Goal: Task Accomplishment & Management: Manage account settings

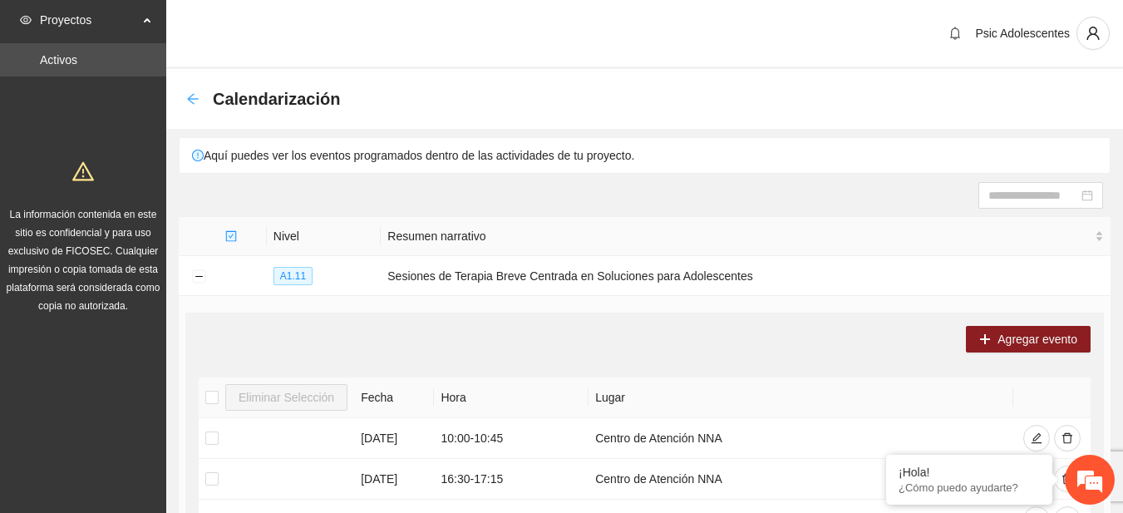
click at [189, 97] on icon "arrow-left" at bounding box center [192, 98] width 11 height 11
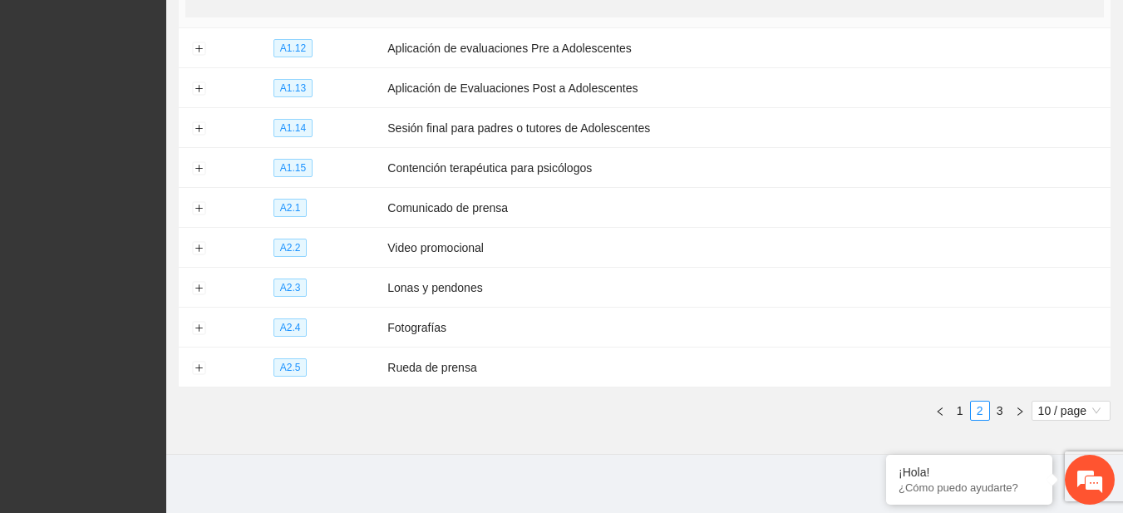
scroll to position [719, 0]
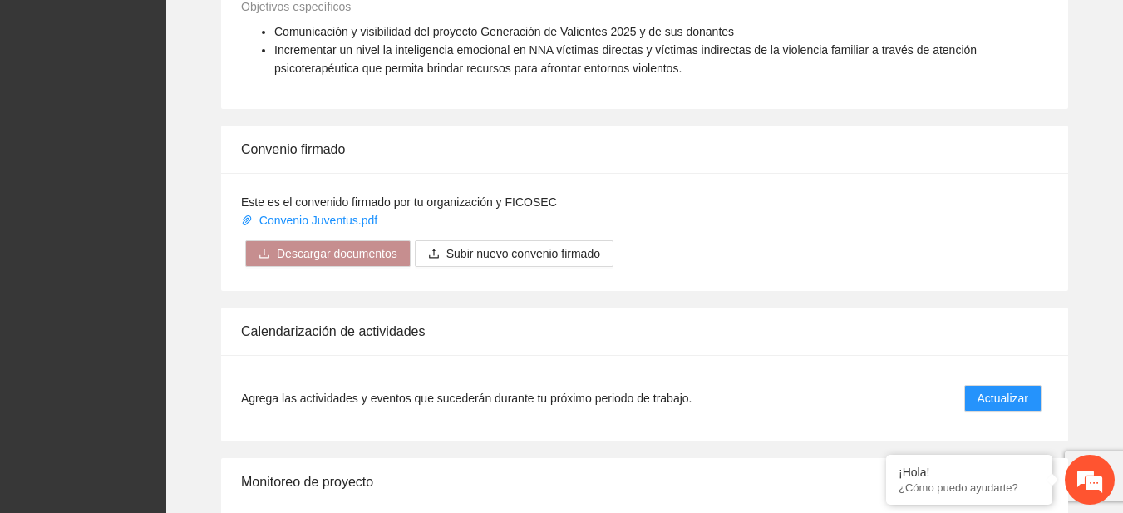
scroll to position [1337, 0]
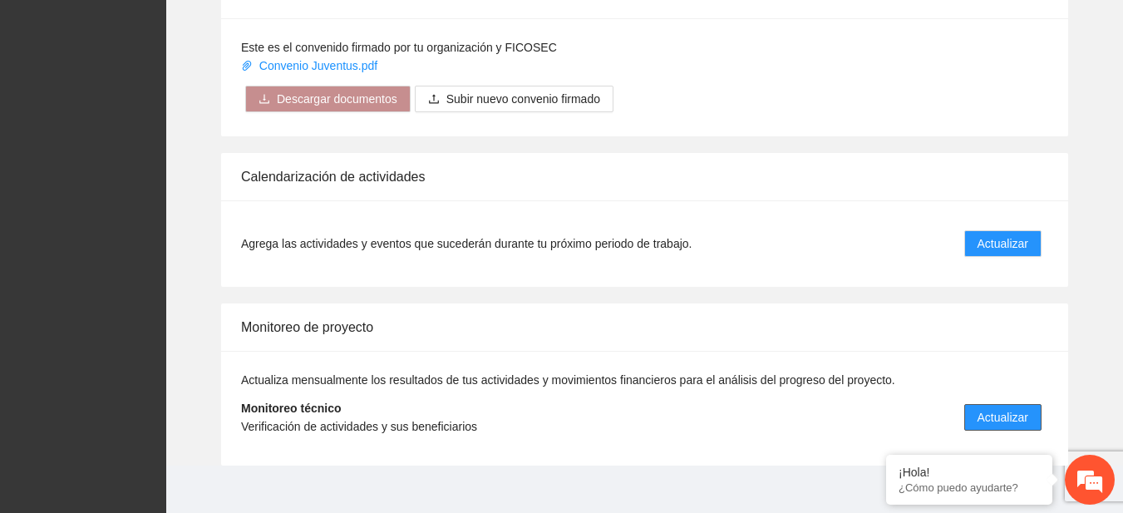
click at [1030, 416] on button "Actualizar" at bounding box center [1002, 417] width 77 height 27
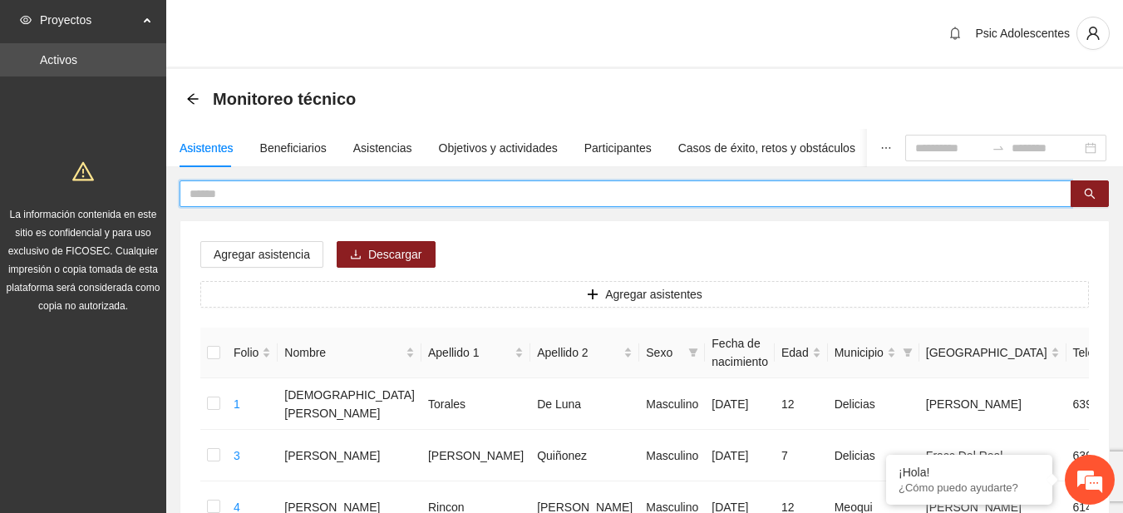
click at [375, 188] on input "text" at bounding box center [618, 194] width 859 height 18
type input "**********"
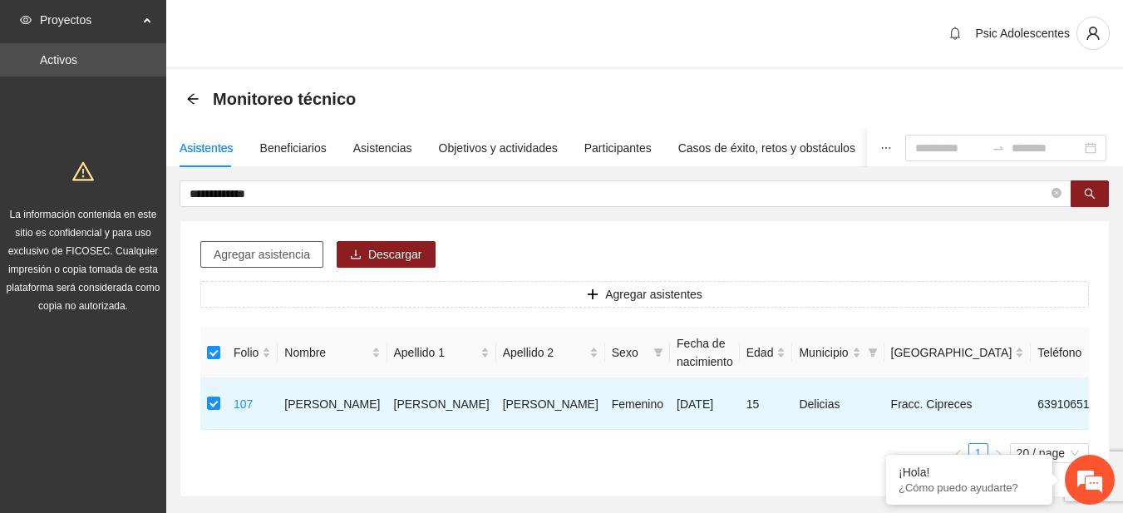
click at [288, 258] on span "Agregar asistencia" at bounding box center [262, 254] width 96 height 18
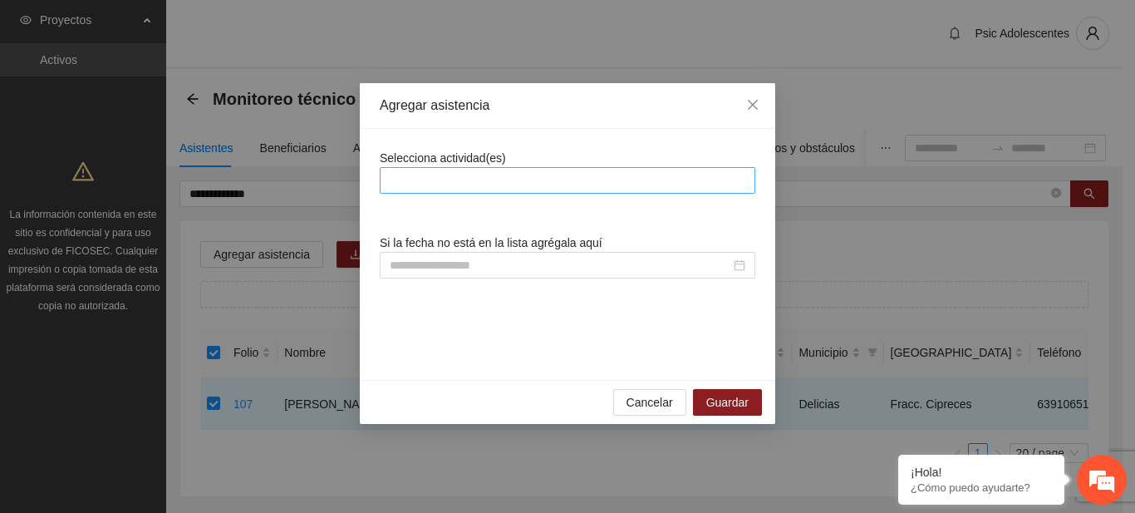
click at [467, 170] on div at bounding box center [567, 180] width 367 height 20
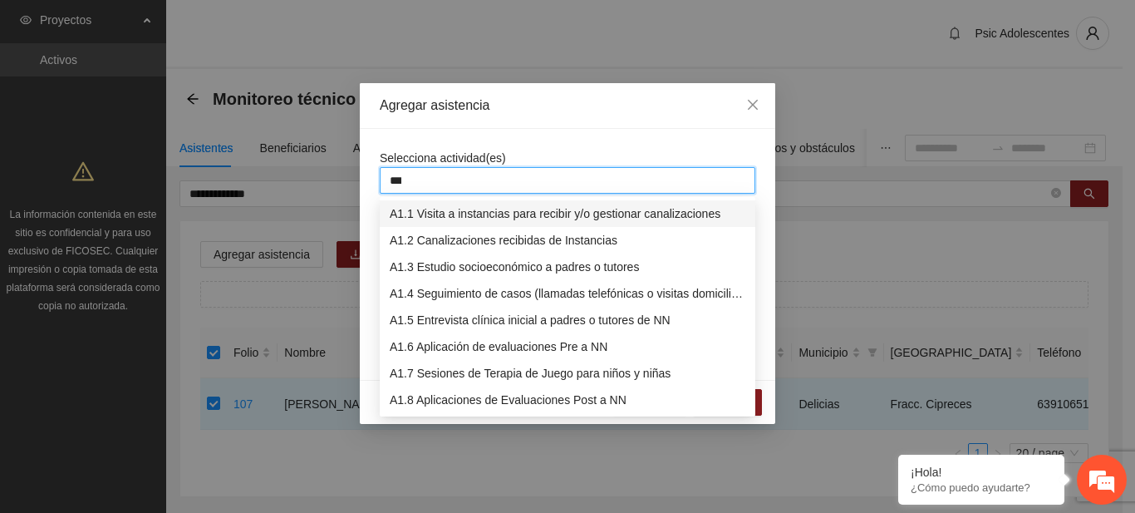
type input "****"
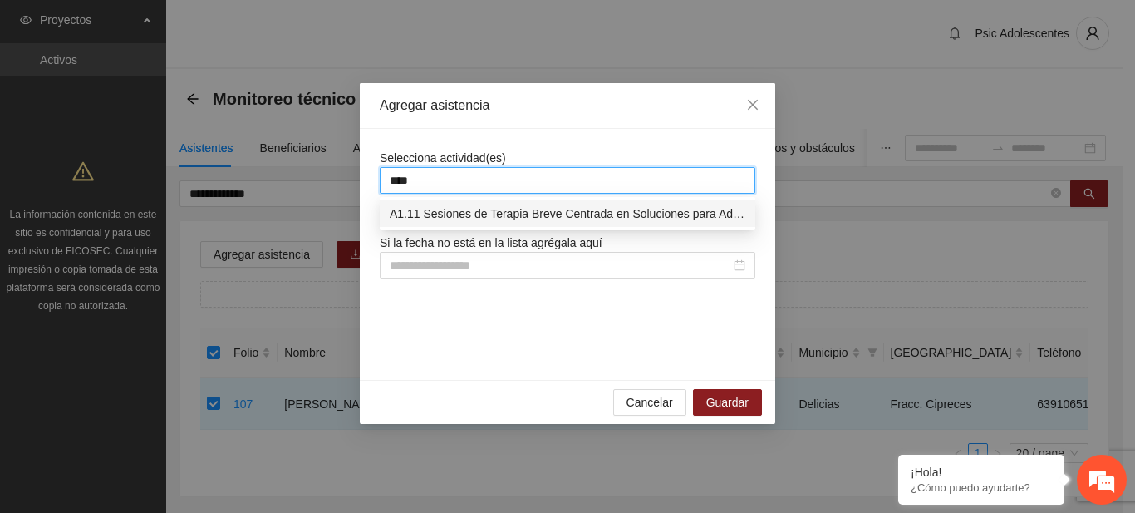
click at [470, 217] on div "A1.11 Sesiones de Terapia Breve Centrada en Soluciones para Adolescentes" at bounding box center [568, 213] width 356 height 18
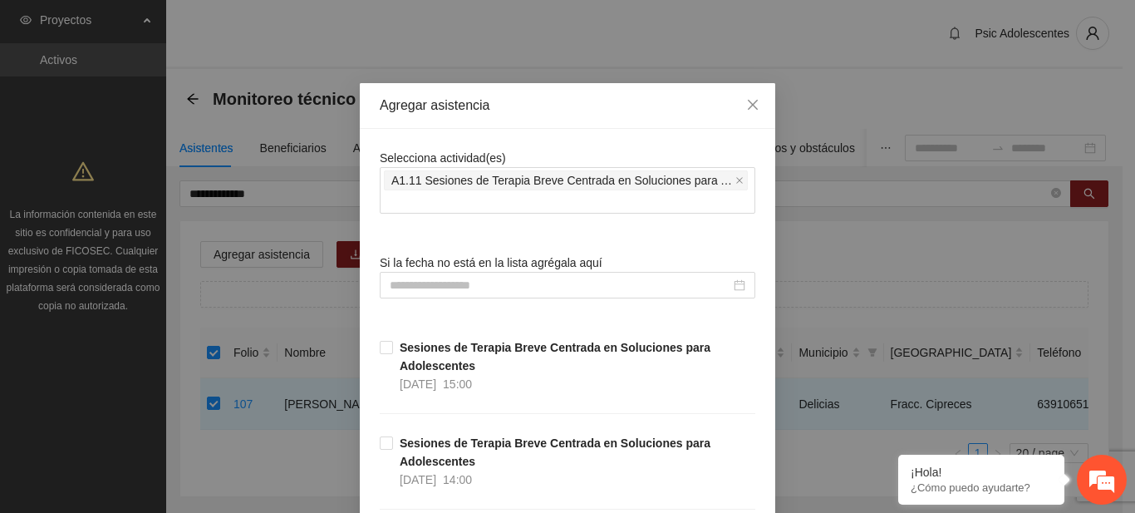
click at [616, 164] on div "Selecciona actividad(es) A1.11 Sesiones de Terapia Breve Centrada en Soluciones…" at bounding box center [568, 181] width 376 height 65
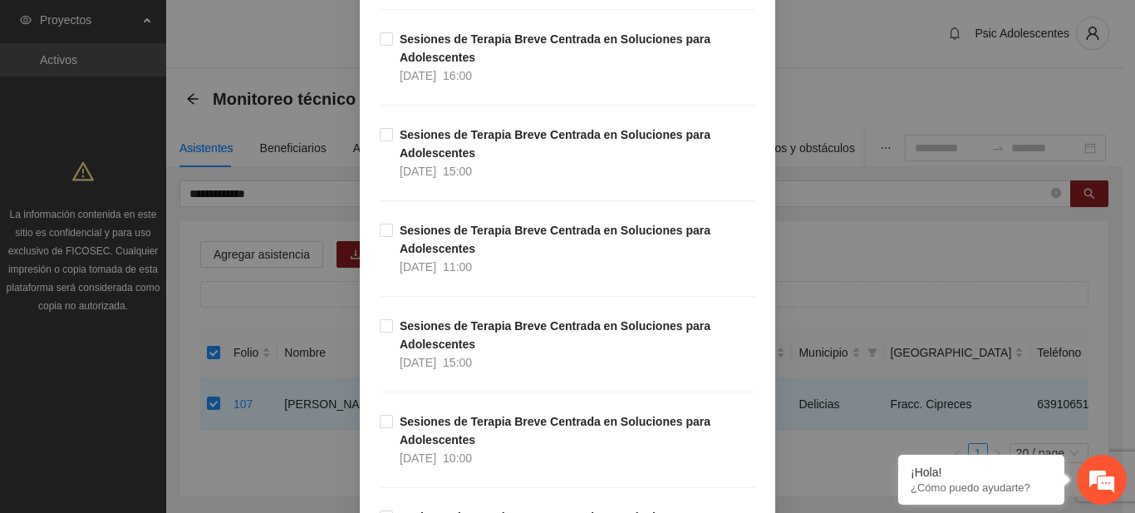
scroll to position [17537, 0]
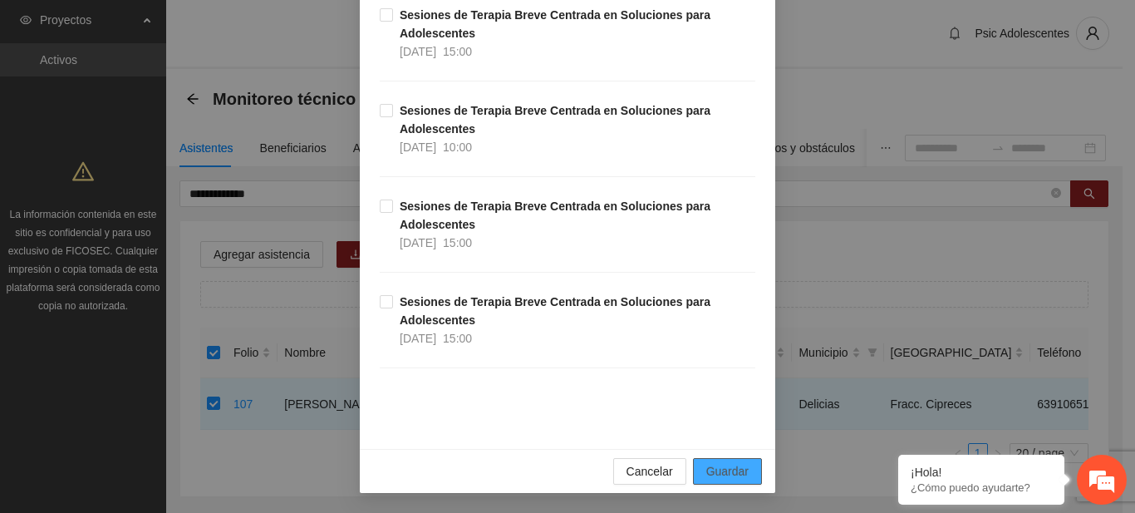
click at [740, 468] on span "Guardar" at bounding box center [727, 471] width 42 height 18
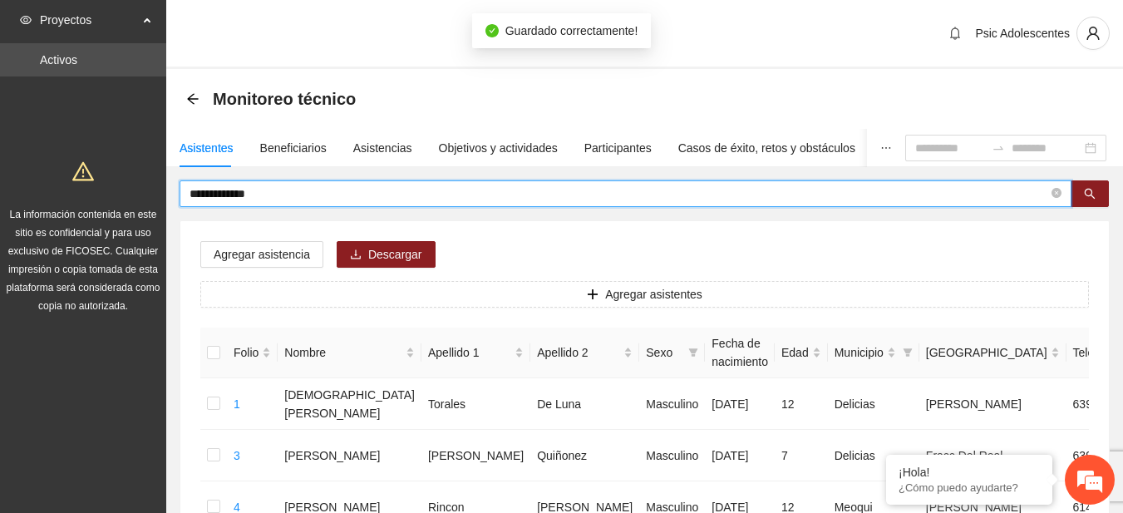
drag, startPoint x: 299, startPoint y: 189, endPoint x: 95, endPoint y: 163, distance: 206.2
type input "**********"
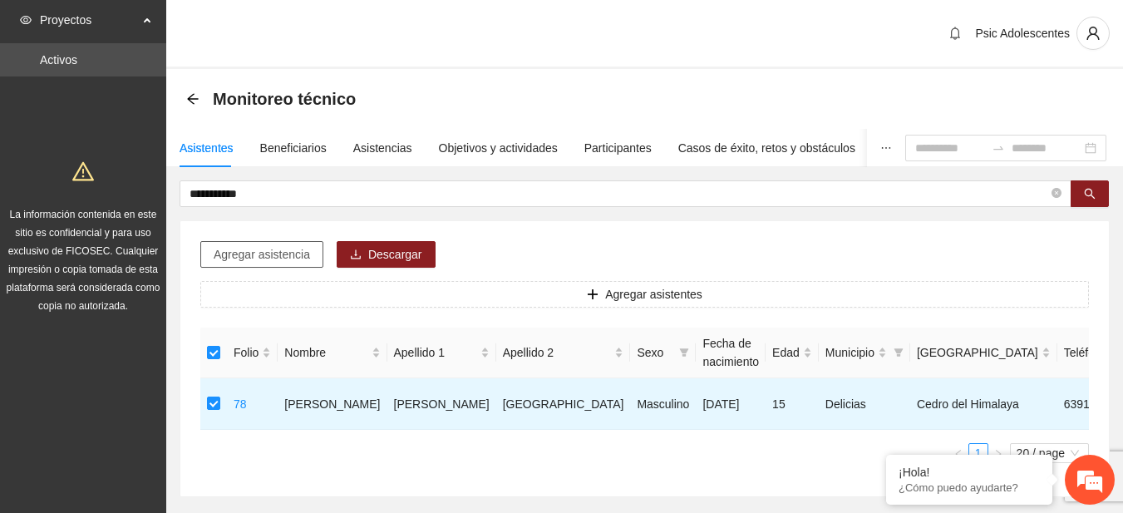
click at [280, 250] on span "Agregar asistencia" at bounding box center [262, 254] width 96 height 18
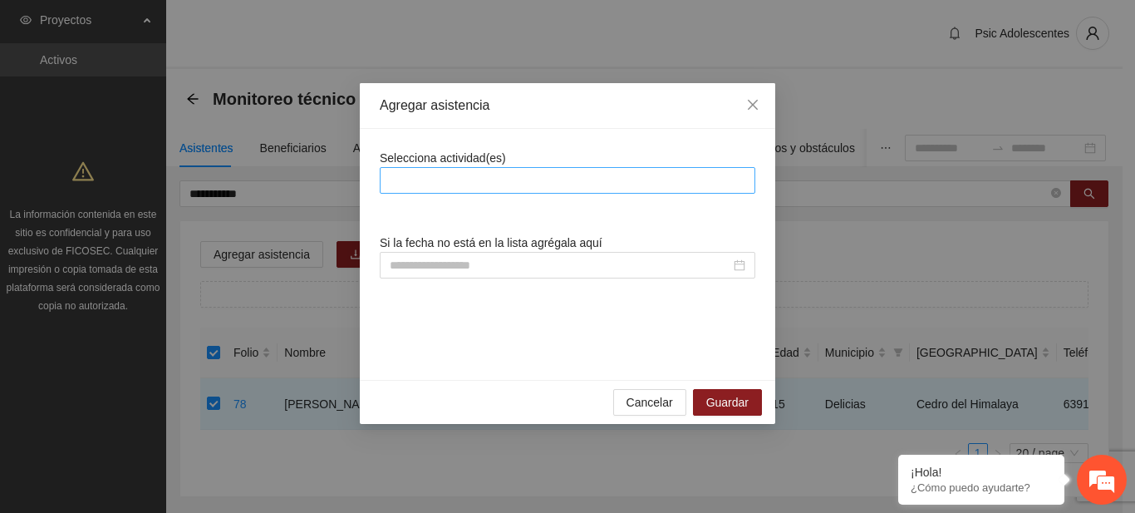
click at [415, 187] on div at bounding box center [567, 180] width 367 height 20
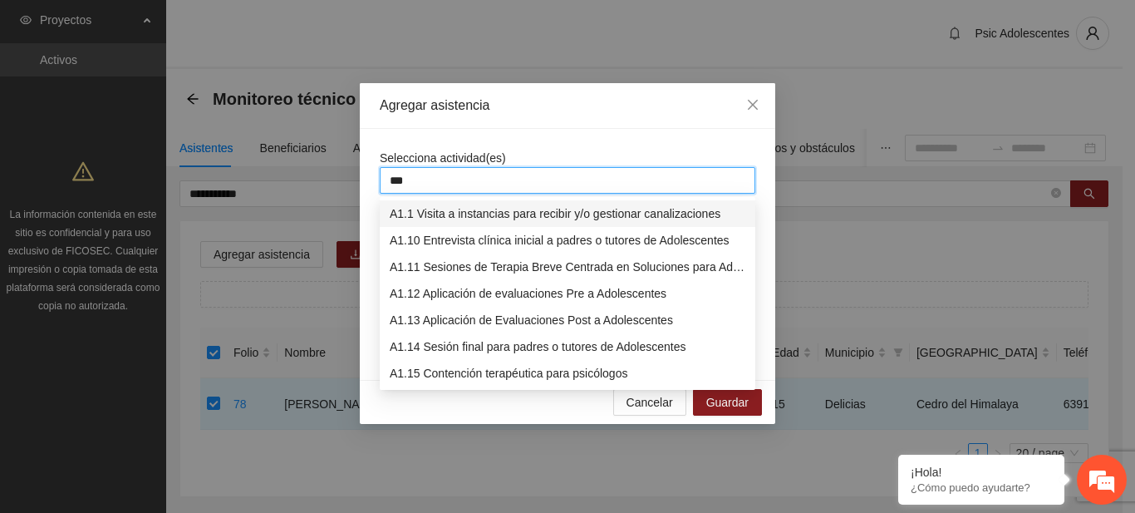
type input "****"
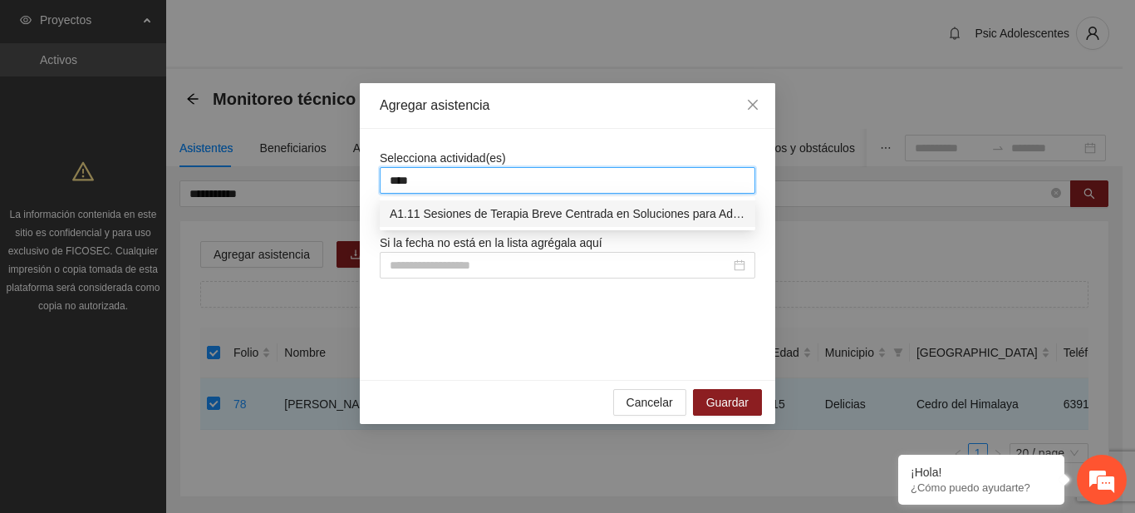
click at [426, 209] on div "A1.11 Sesiones de Terapia Breve Centrada en Soluciones para Adolescentes" at bounding box center [568, 213] width 356 height 18
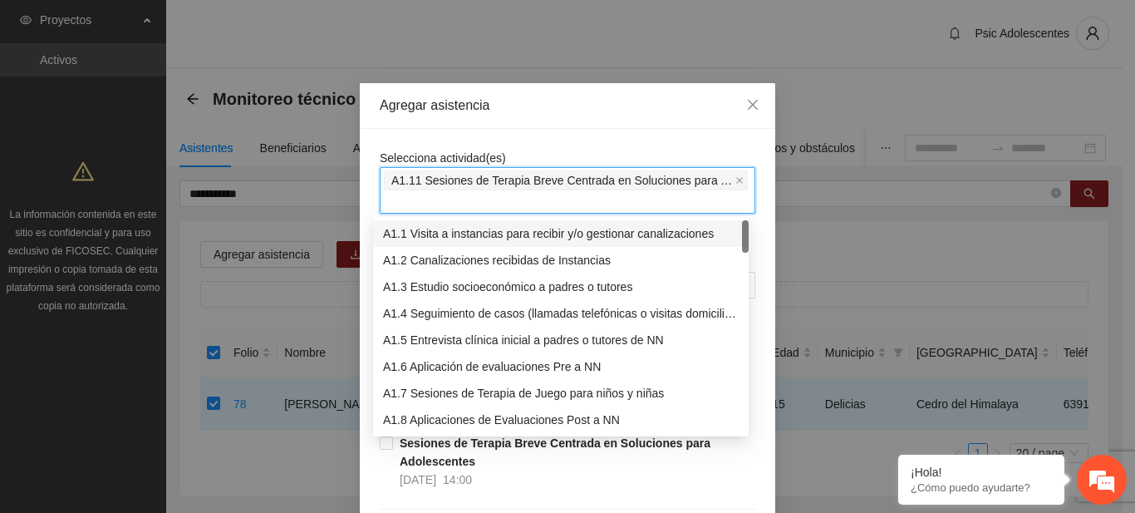
click at [514, 120] on div "Agregar asistencia" at bounding box center [568, 106] width 416 height 46
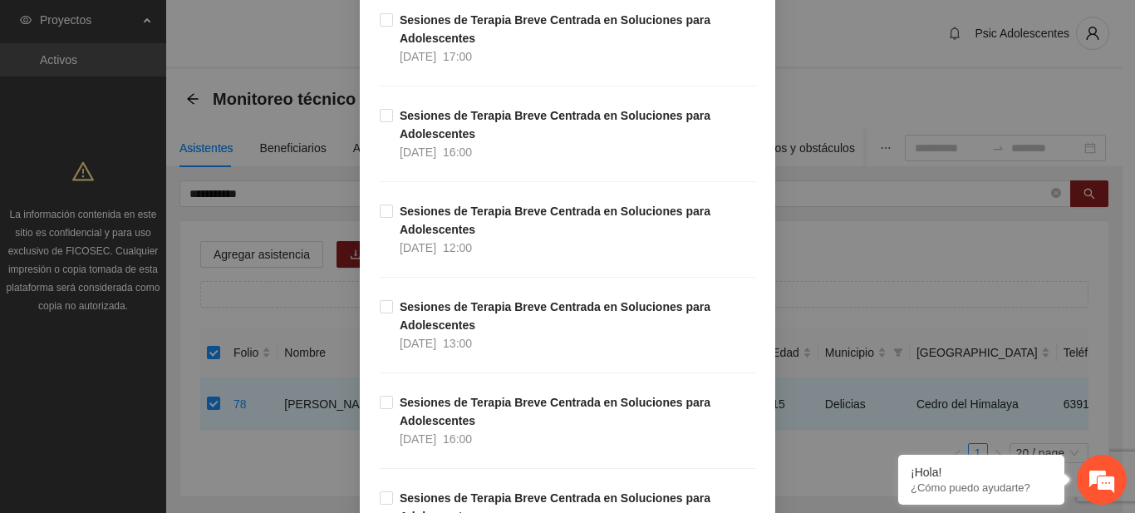
scroll to position [2145, 0]
click at [393, 211] on span "Sesiones de Terapia Breve Centrada en Soluciones para Adolescentes 04/09/2025 1…" at bounding box center [574, 227] width 362 height 55
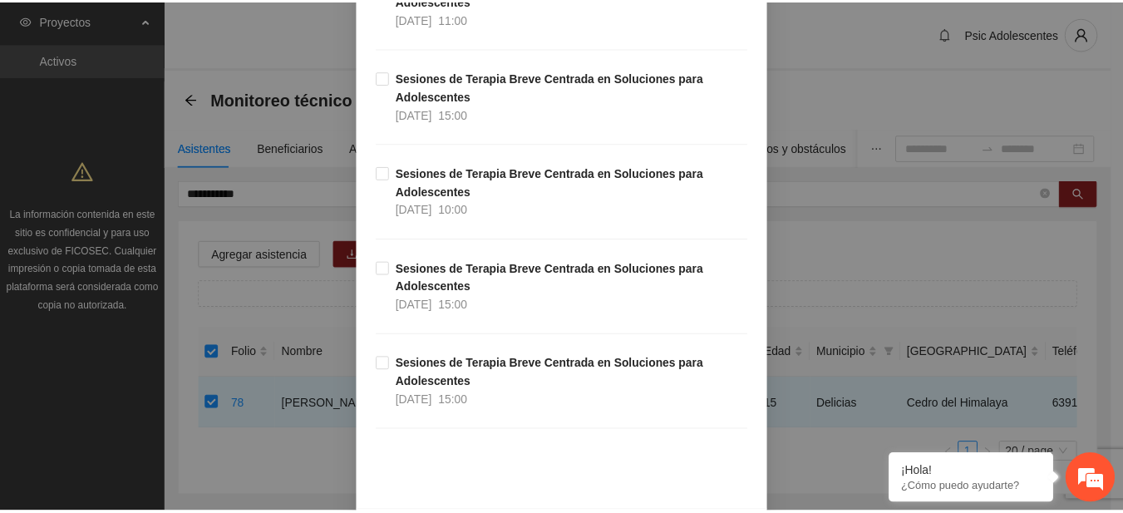
scroll to position [17537, 0]
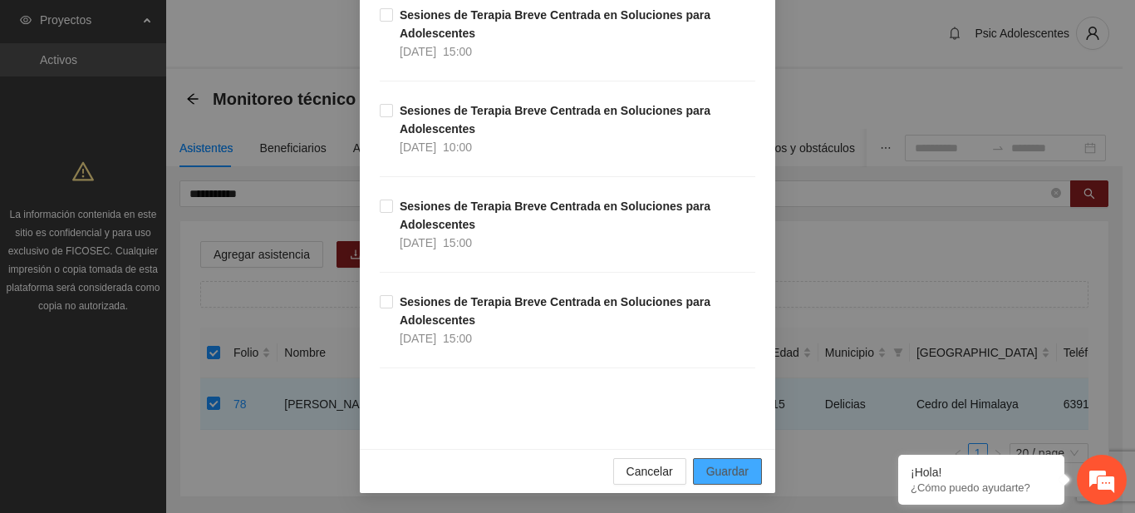
click at [708, 472] on span "Guardar" at bounding box center [727, 471] width 42 height 18
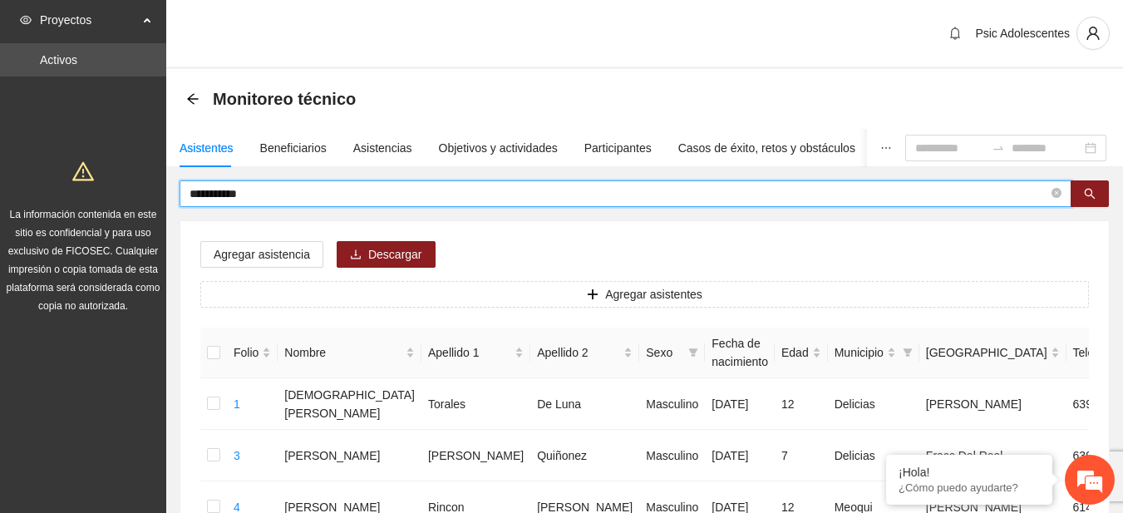
drag, startPoint x: 256, startPoint y: 194, endPoint x: 182, endPoint y: 194, distance: 74.0
click at [182, 194] on span "**********" at bounding box center [626, 193] width 892 height 27
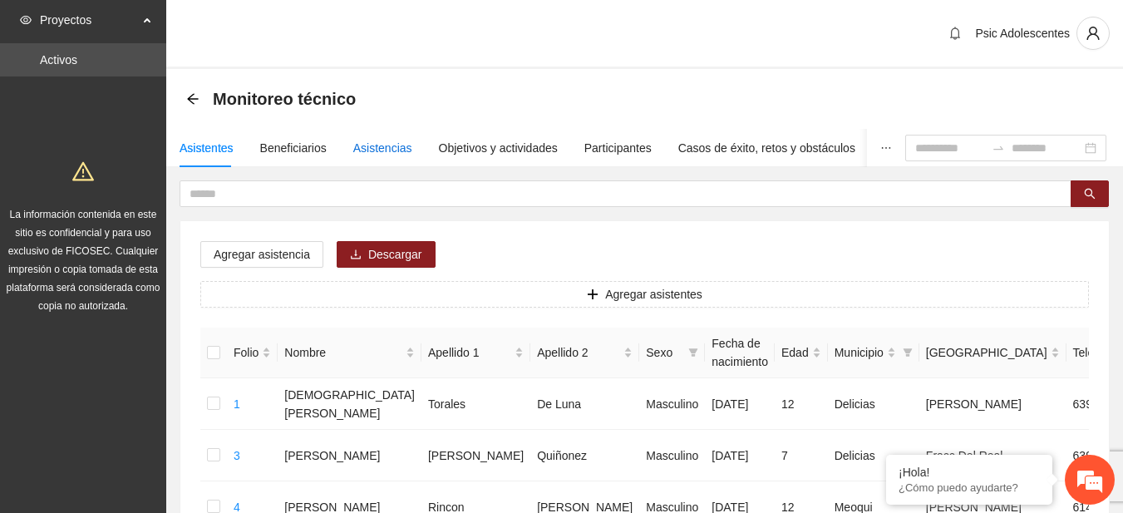
click at [353, 150] on div "Asistencias" at bounding box center [382, 148] width 59 height 18
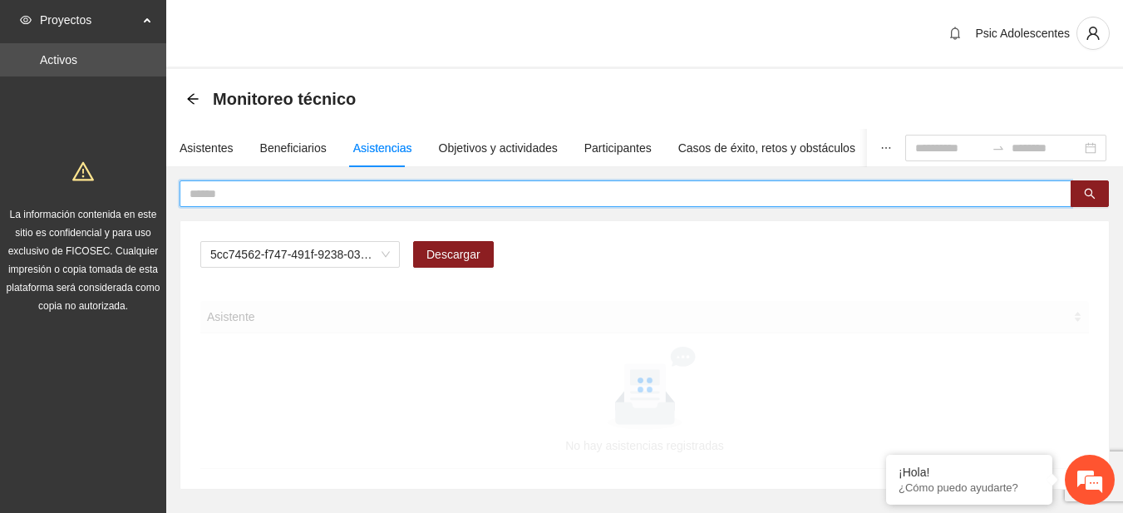
click at [315, 189] on input "text" at bounding box center [618, 194] width 859 height 18
type input "*"
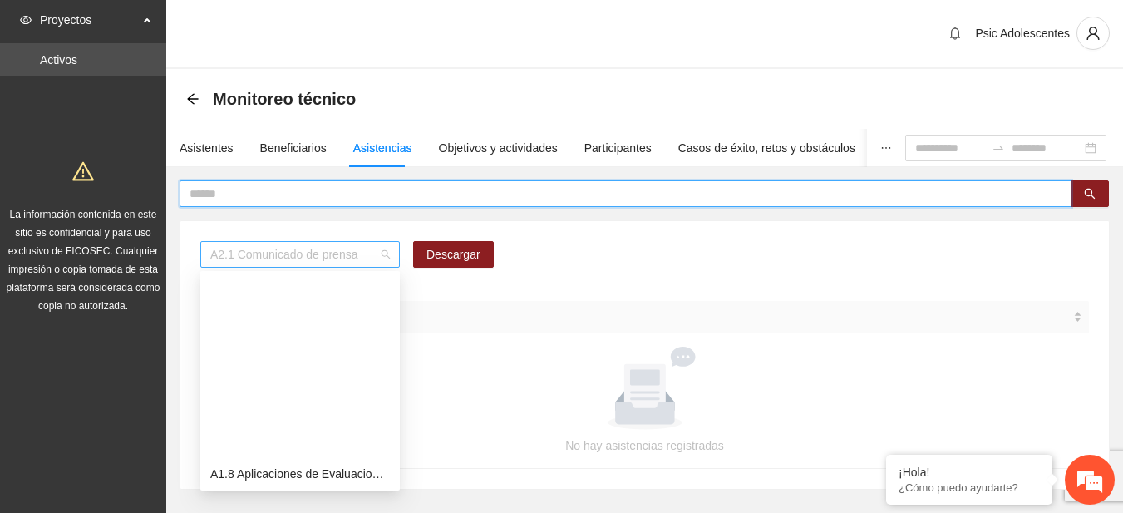
click at [374, 256] on span "A2.1 Comunicado de prensa" at bounding box center [300, 254] width 180 height 25
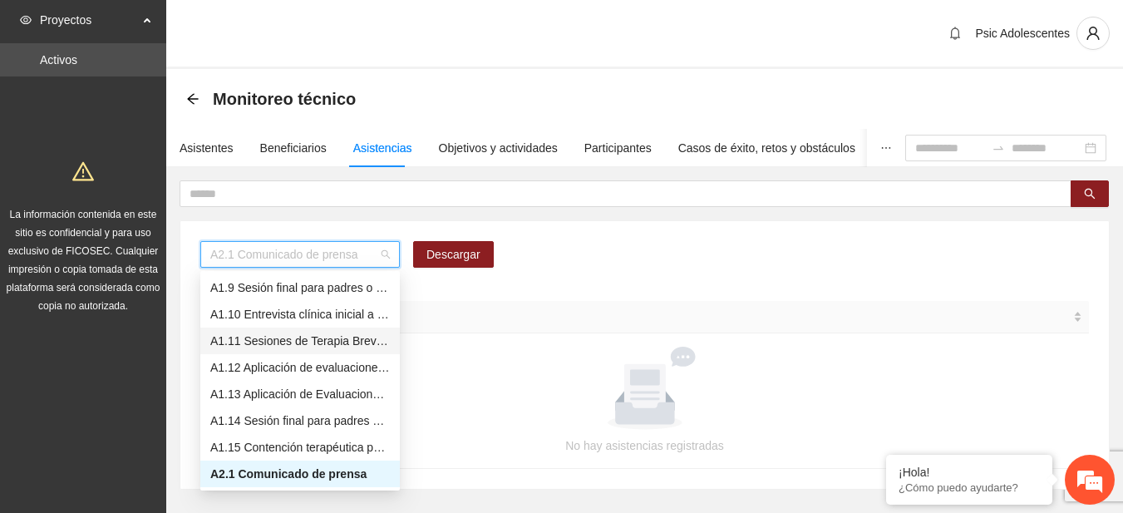
click at [257, 339] on div "A1.11 Sesiones de Terapia Breve Centrada en Soluciones para Adolescentes" at bounding box center [300, 341] width 180 height 18
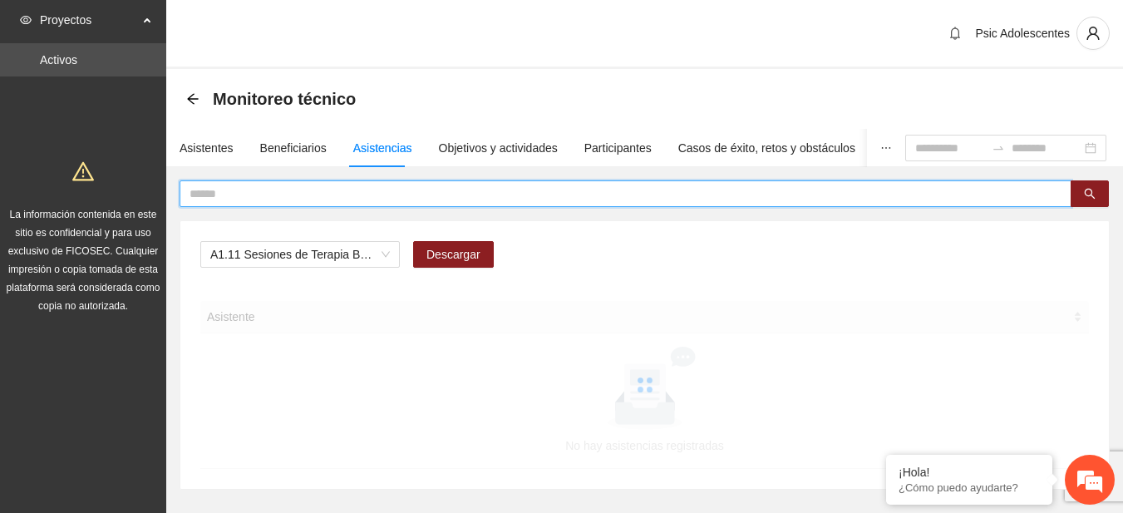
click at [240, 197] on input "text" at bounding box center [618, 194] width 859 height 18
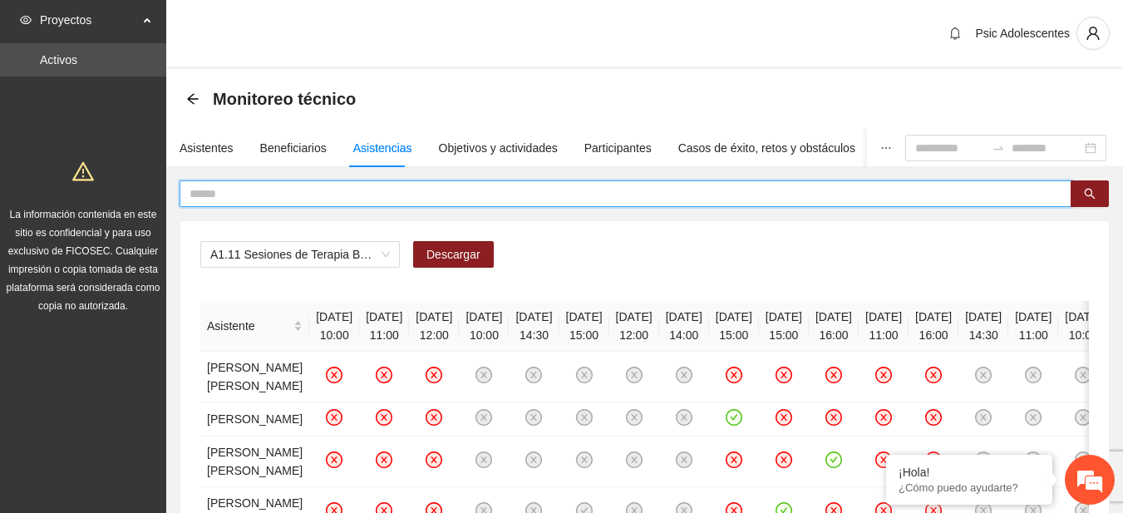
click at [240, 197] on input "text" at bounding box center [618, 194] width 859 height 18
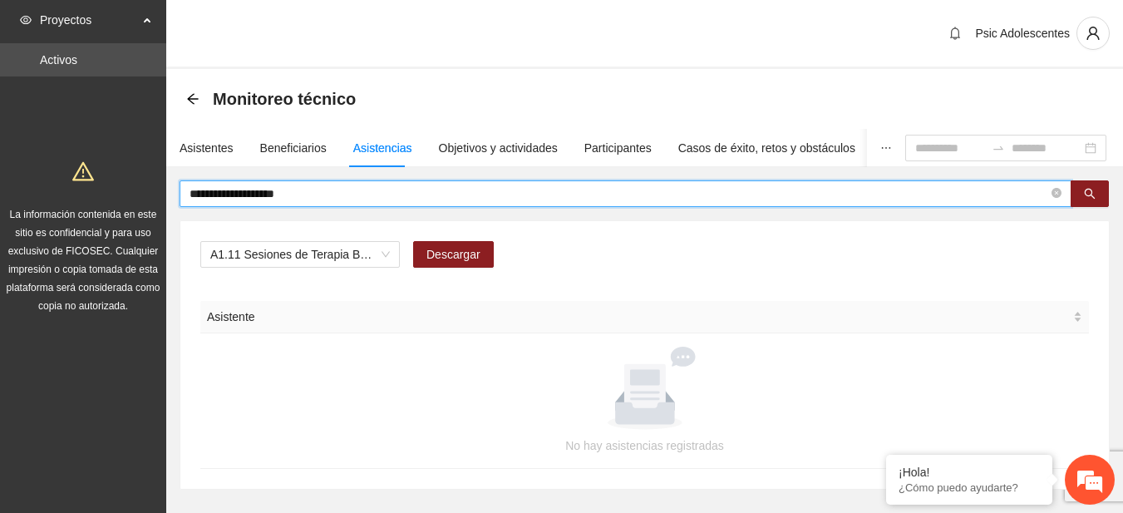
click at [253, 193] on input "**********" at bounding box center [618, 194] width 859 height 18
type input "*********"
click at [253, 193] on input "*********" at bounding box center [618, 194] width 859 height 18
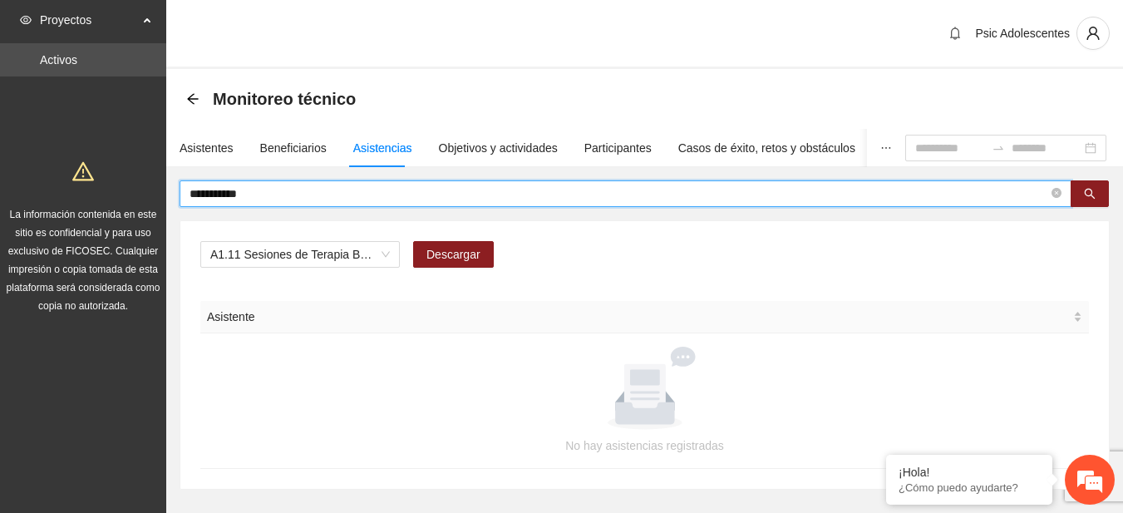
click at [253, 193] on input "*********" at bounding box center [618, 194] width 859 height 18
click at [221, 194] on input "*********" at bounding box center [618, 194] width 859 height 18
type input "*********"
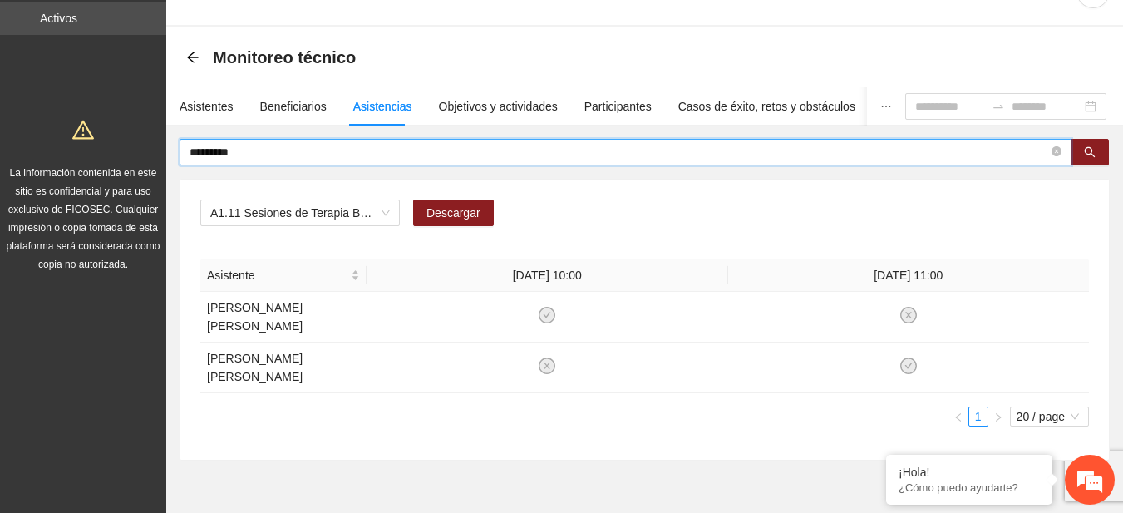
scroll to position [60, 0]
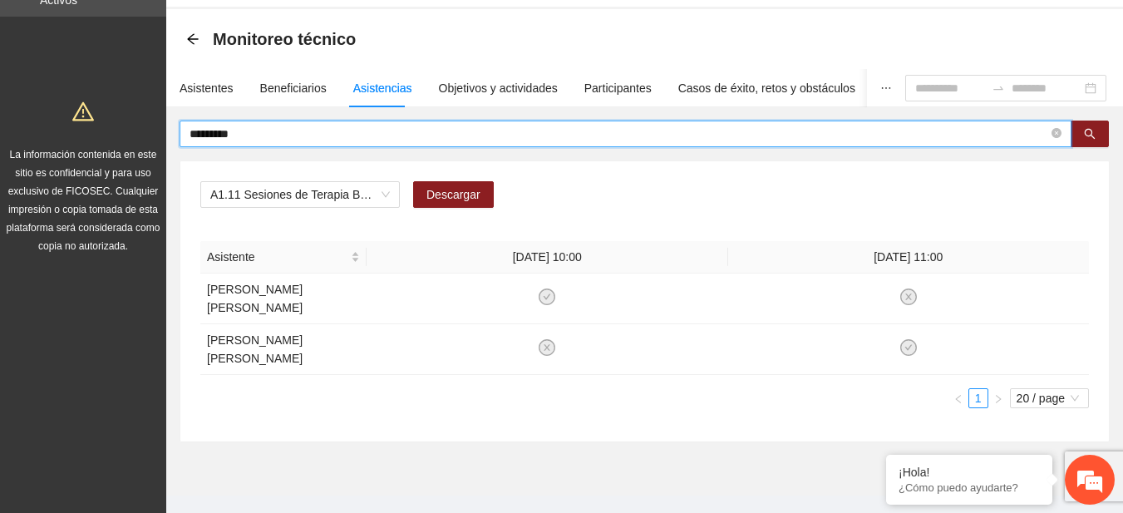
drag, startPoint x: 356, startPoint y: 138, endPoint x: 108, endPoint y: 140, distance: 247.7
click at [108, 140] on section "Proyectos Activos La información contenida en este sitio es confidencial y para…" at bounding box center [561, 241] width 1123 height 602
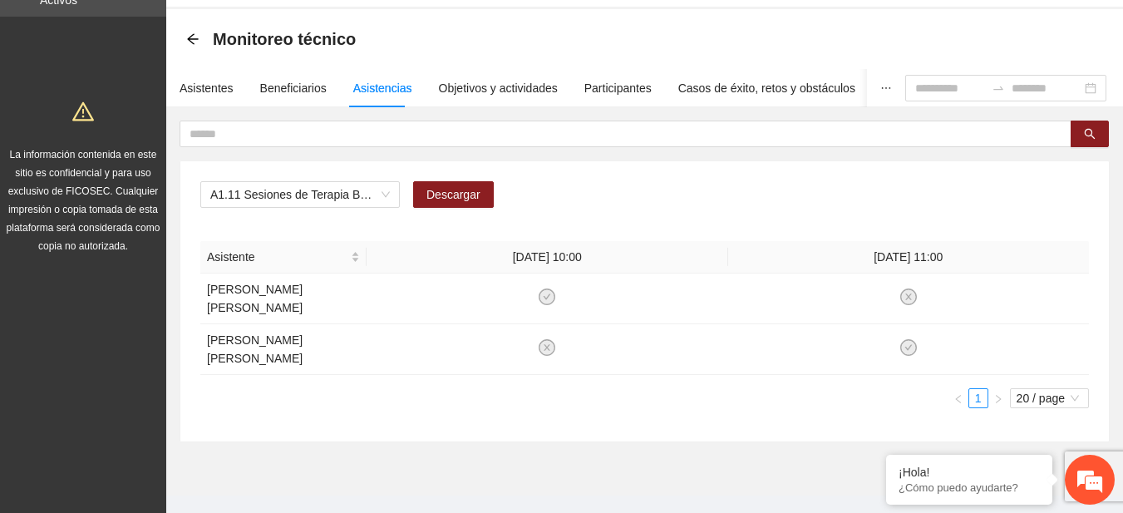
click at [108, 140] on div "La información contenida en este sitio es confidencial y para uso exclusivo de …" at bounding box center [83, 172] width 160 height 165
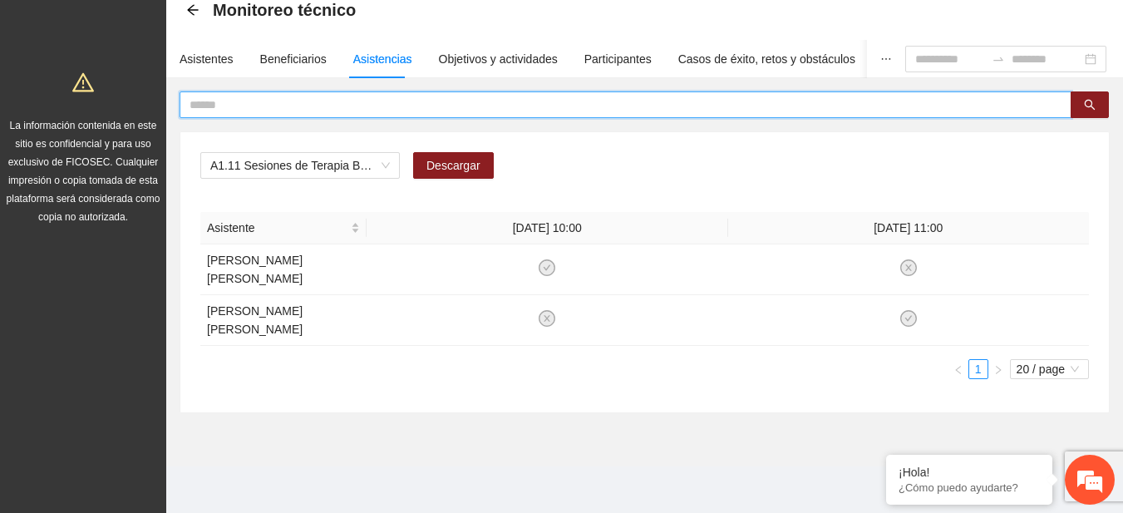
click at [216, 109] on input "text" at bounding box center [618, 105] width 859 height 18
type input "**********"
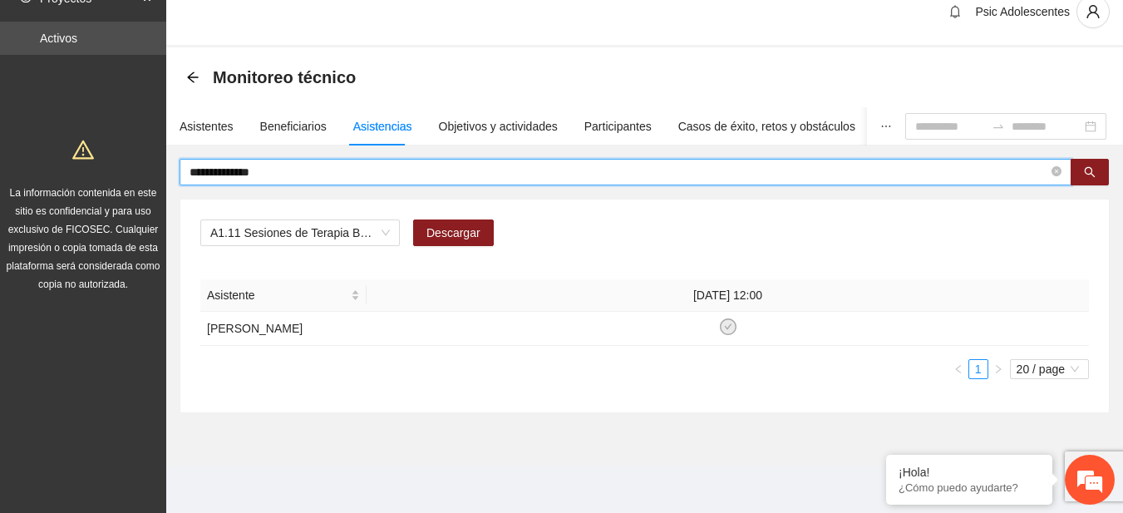
scroll to position [38, 0]
drag, startPoint x: 381, startPoint y: 167, endPoint x: 352, endPoint y: 156, distance: 30.3
click at [352, 159] on span "**********" at bounding box center [626, 172] width 892 height 27
drag, startPoint x: 352, startPoint y: 156, endPoint x: 159, endPoint y: 151, distance: 193.7
click at [159, 151] on section "**********" at bounding box center [561, 245] width 1123 height 534
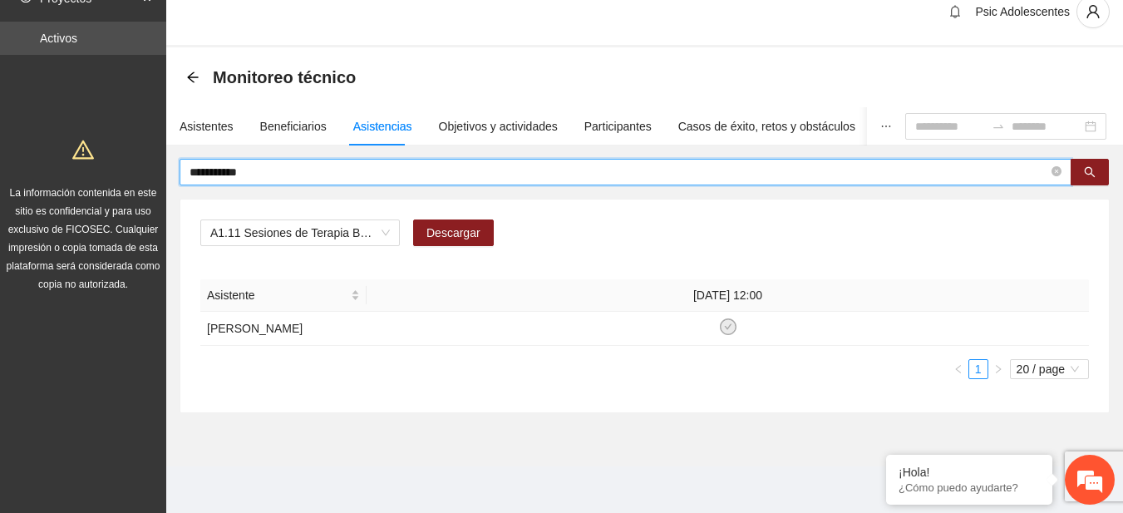
type input "**********"
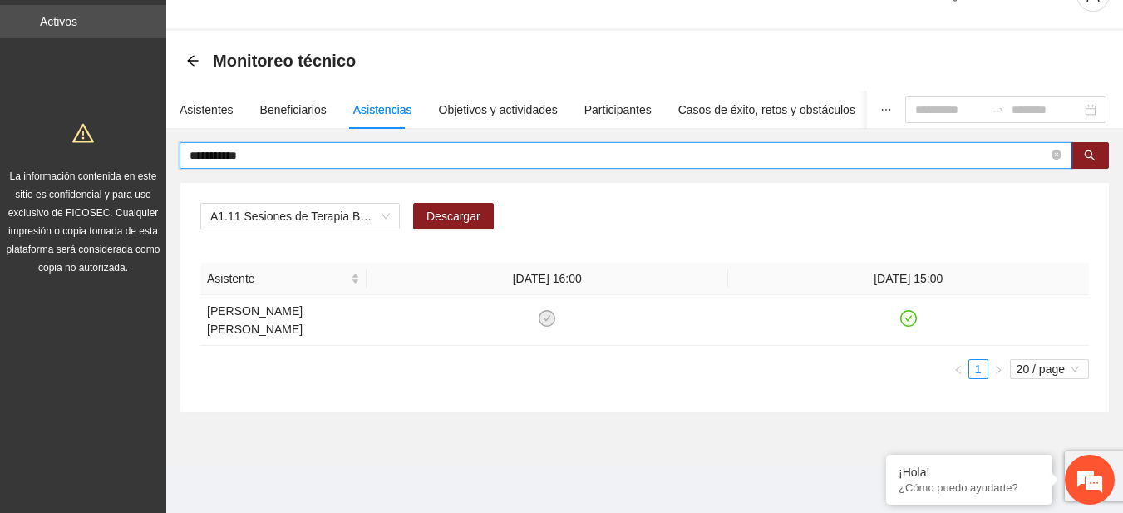
drag, startPoint x: 255, startPoint y: 157, endPoint x: 100, endPoint y: 174, distance: 156.3
click at [100, 174] on section "**********" at bounding box center [561, 237] width 1123 height 551
type input "**********"
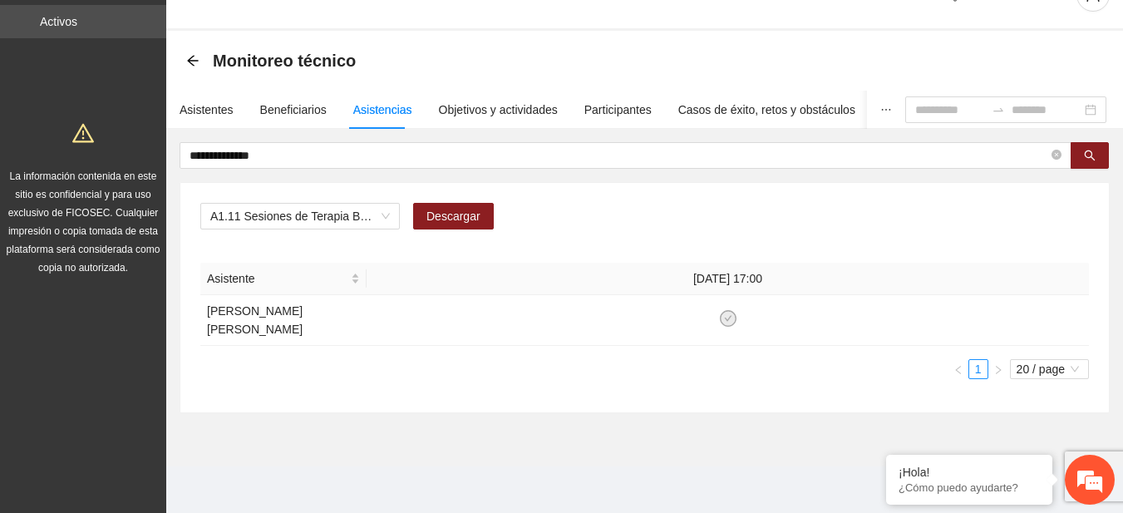
click at [195, 53] on div "Monitoreo técnico" at bounding box center [276, 60] width 180 height 27
click at [186, 58] on icon "arrow-left" at bounding box center [192, 60] width 13 height 13
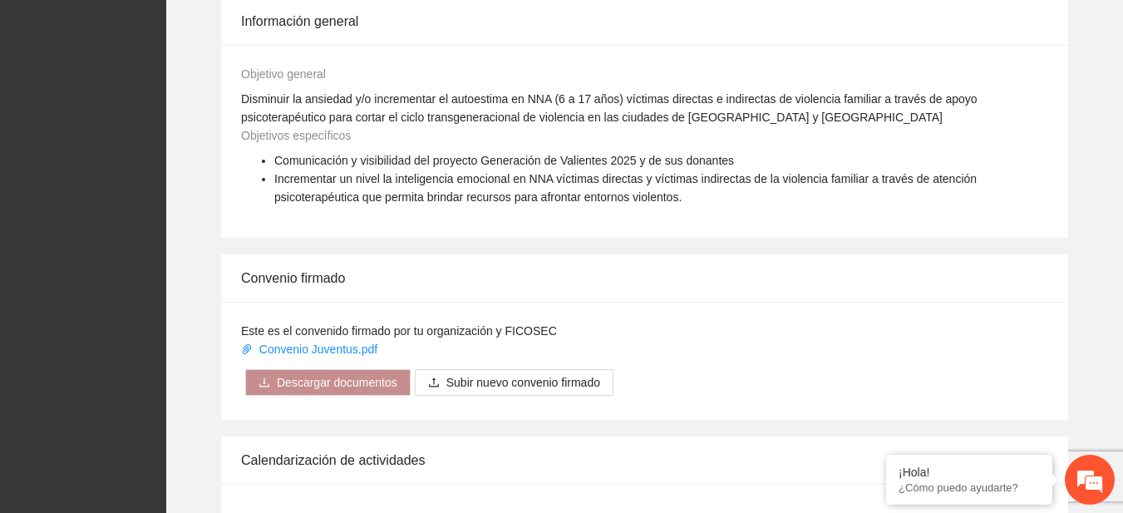
scroll to position [1353, 0]
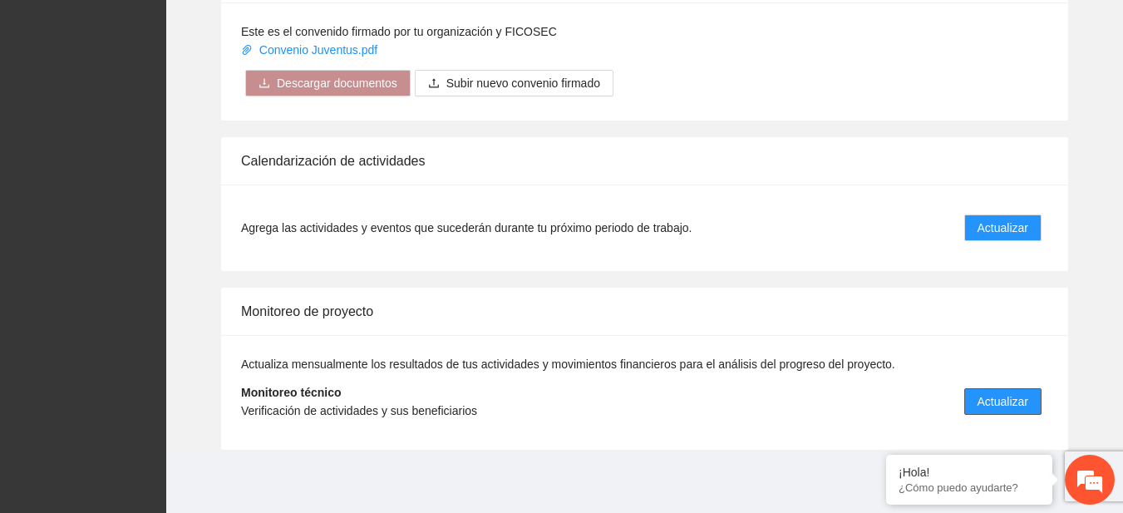
click at [996, 402] on span "Actualizar" at bounding box center [1002, 401] width 51 height 18
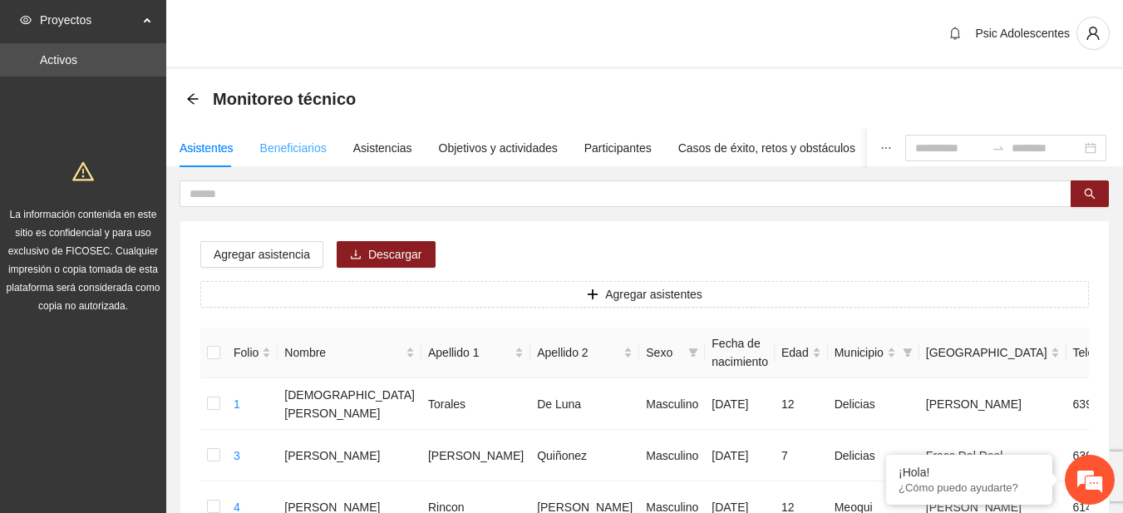
click at [270, 135] on div "Beneficiarios" at bounding box center [293, 148] width 66 height 38
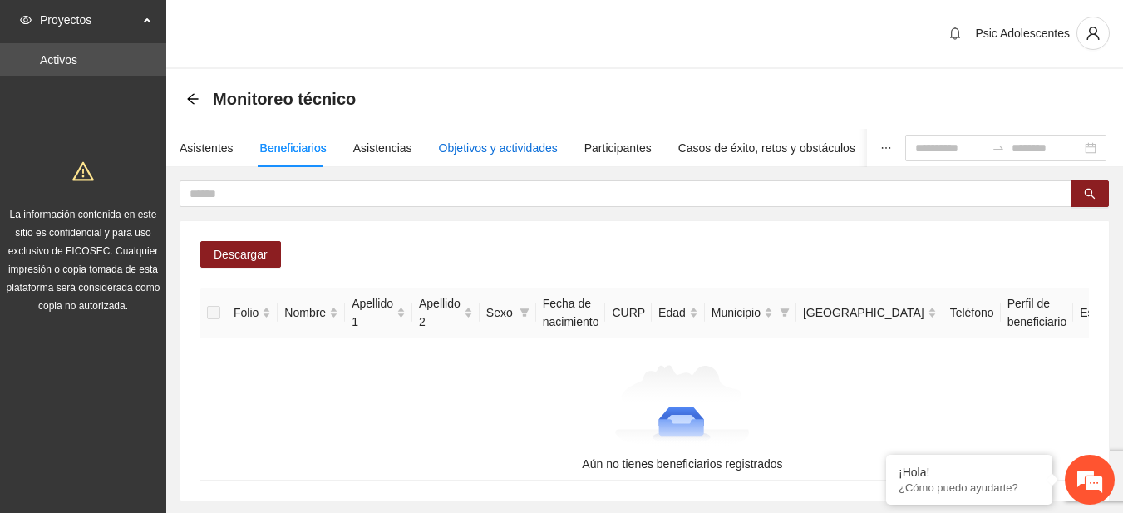
click at [525, 141] on div "Objetivos y actividades" at bounding box center [498, 148] width 119 height 18
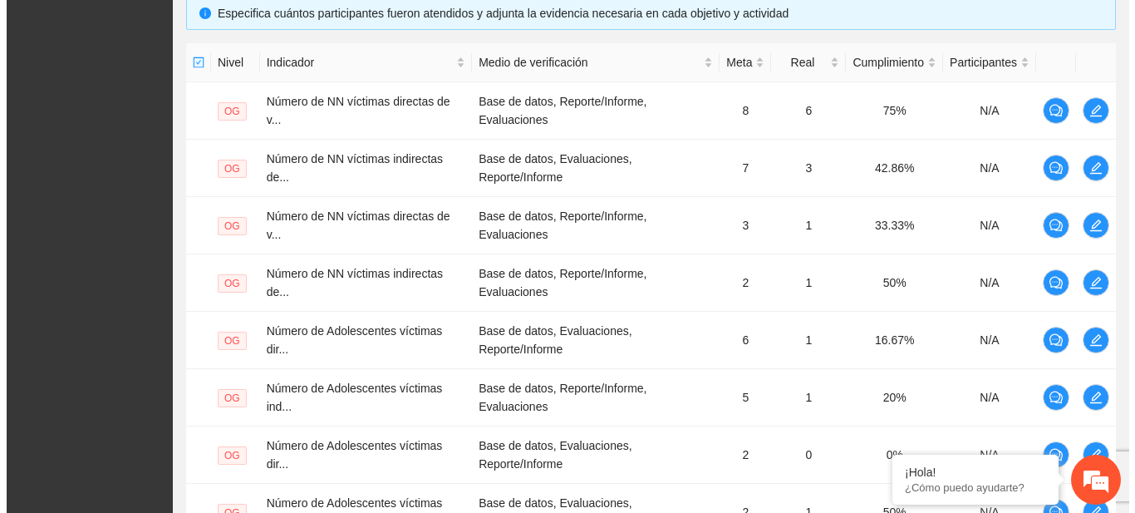
scroll to position [370, 0]
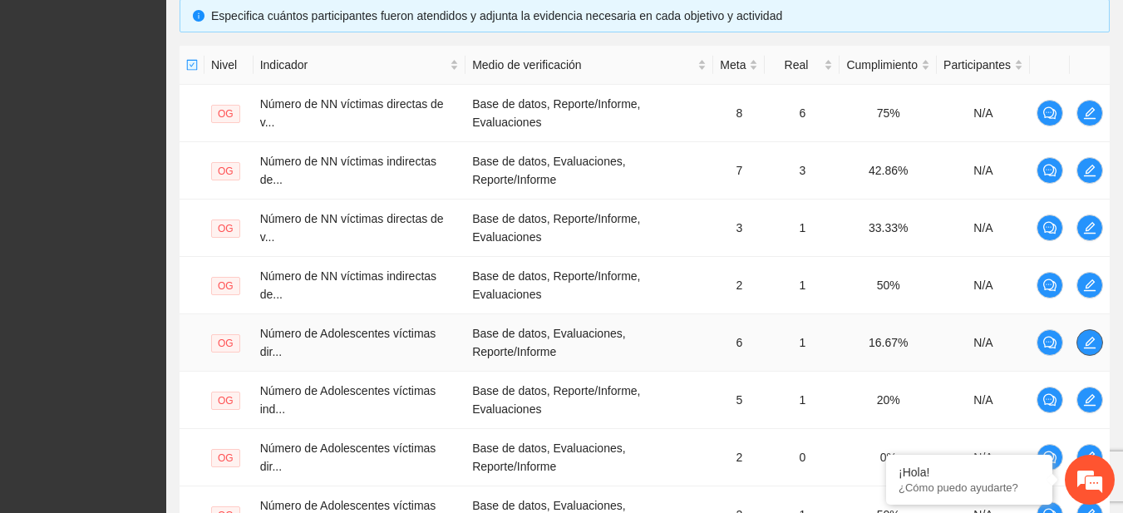
click at [1087, 346] on icon "edit" at bounding box center [1090, 343] width 12 height 12
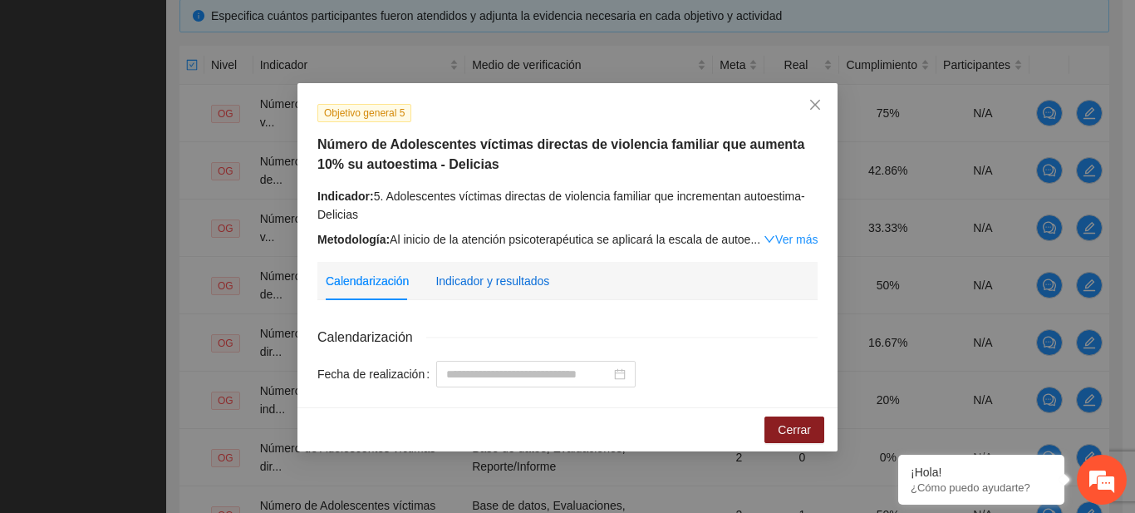
click at [485, 278] on div "Indicador y resultados" at bounding box center [493, 281] width 114 height 18
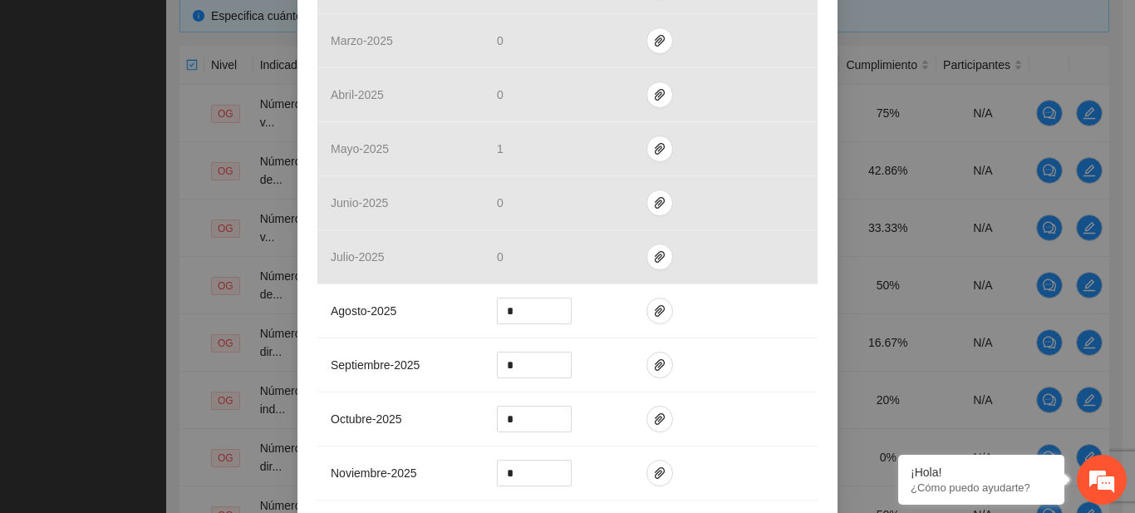
scroll to position [525, 0]
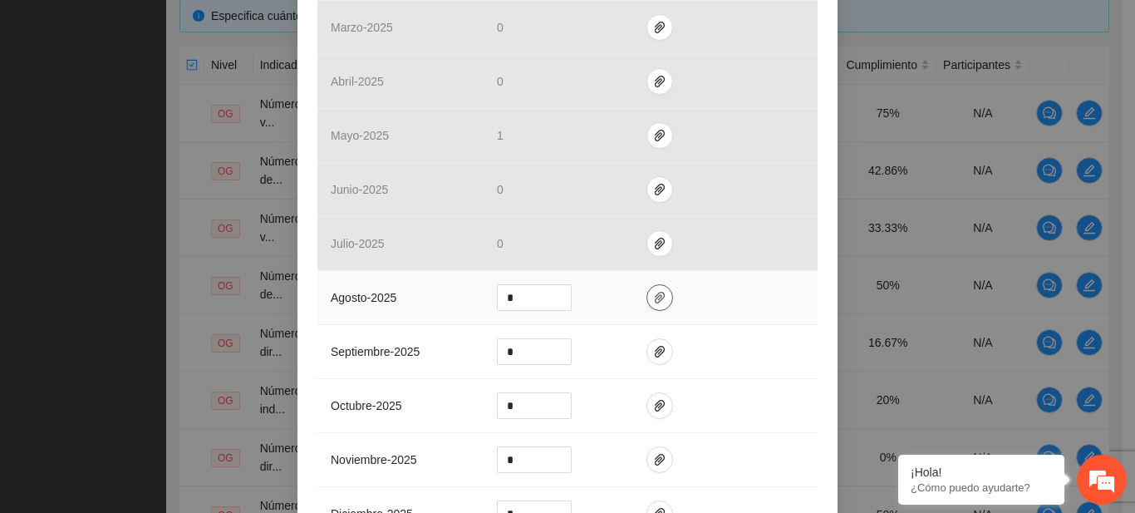
click at [647, 293] on span "paper-clip" at bounding box center [659, 297] width 25 height 13
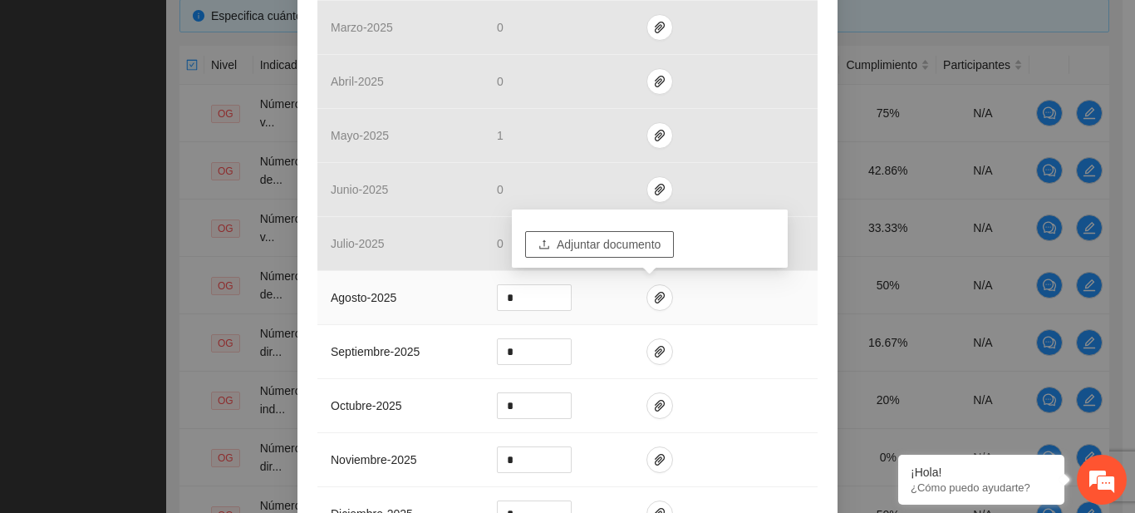
click at [568, 255] on button "Adjuntar documento" at bounding box center [599, 244] width 149 height 27
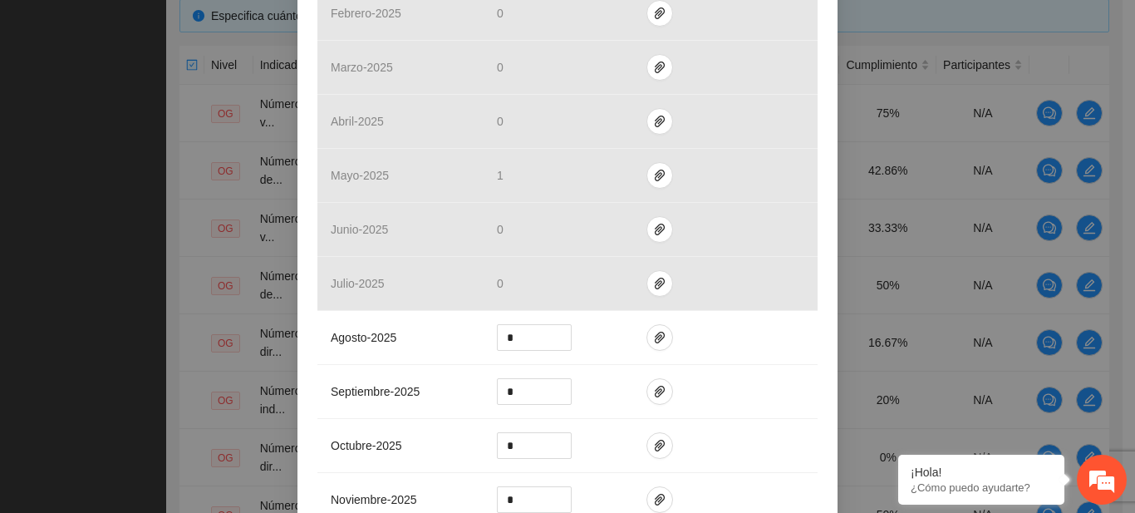
scroll to position [516, 0]
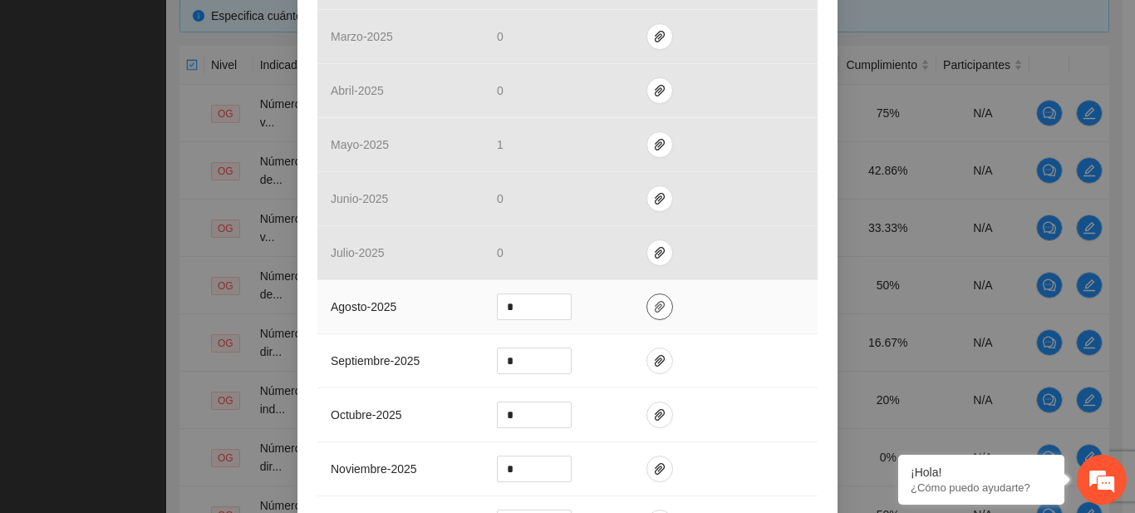
click at [653, 303] on icon "paper-clip" at bounding box center [659, 306] width 13 height 13
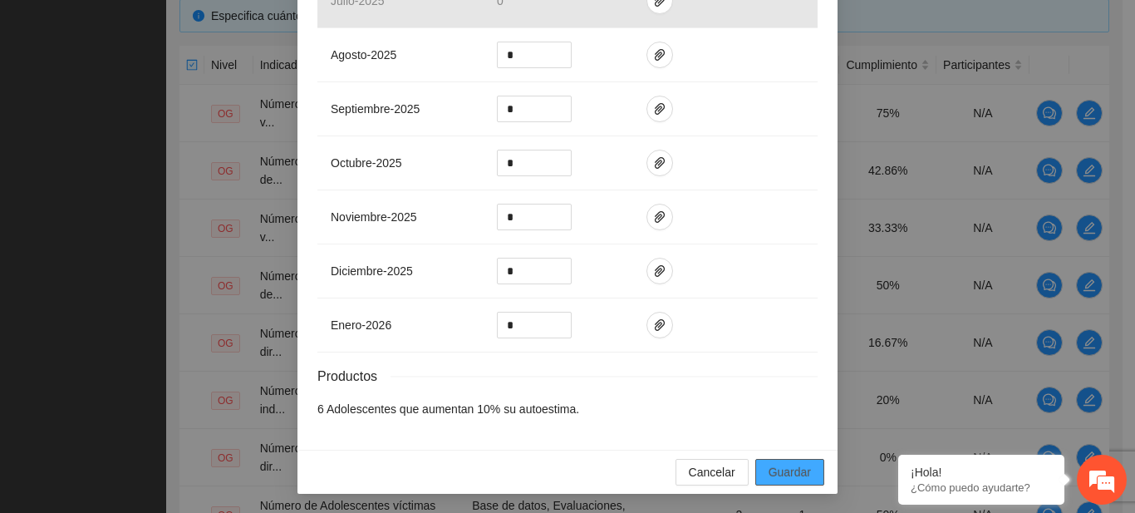
click at [772, 466] on span "Guardar" at bounding box center [790, 472] width 42 height 18
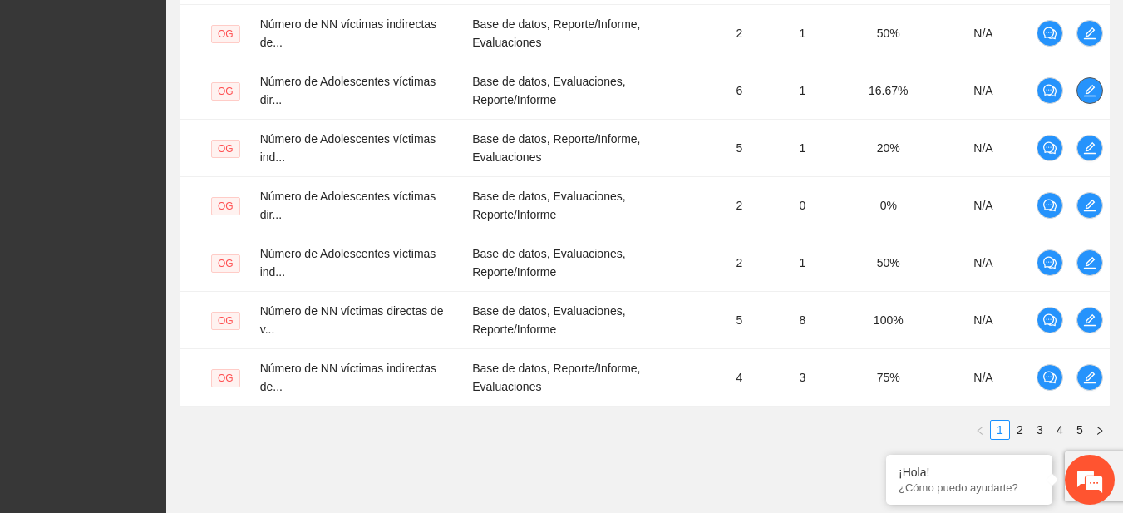
scroll to position [640, 0]
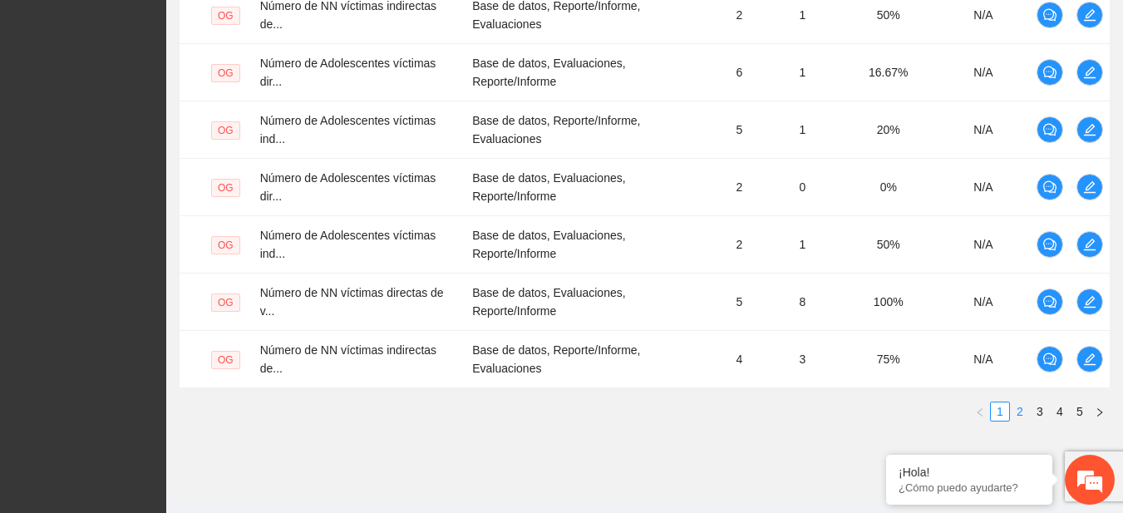
click at [1021, 408] on link "2" at bounding box center [1020, 411] width 18 height 18
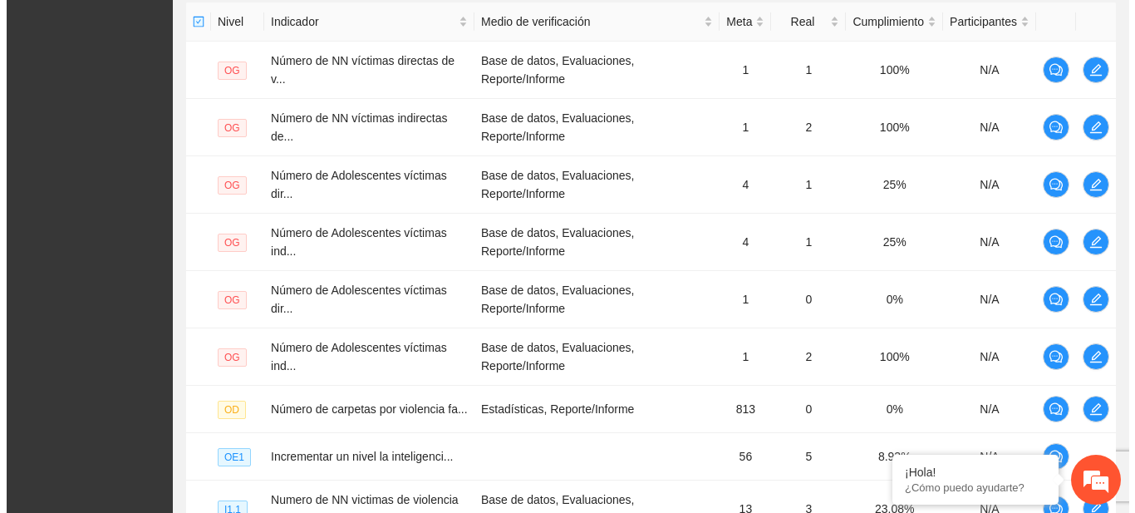
scroll to position [303, 0]
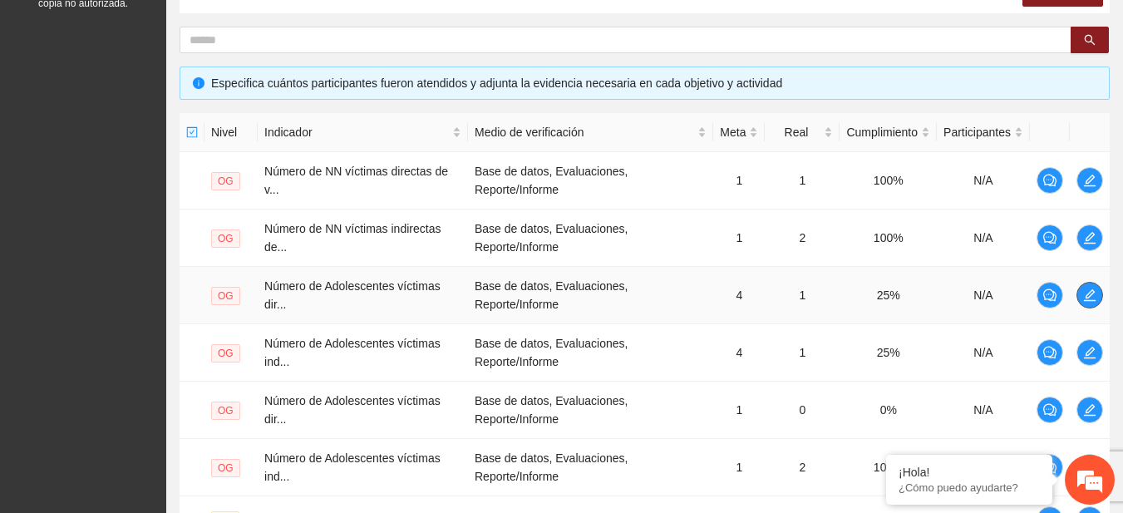
click at [1084, 297] on icon "edit" at bounding box center [1089, 294] width 13 height 13
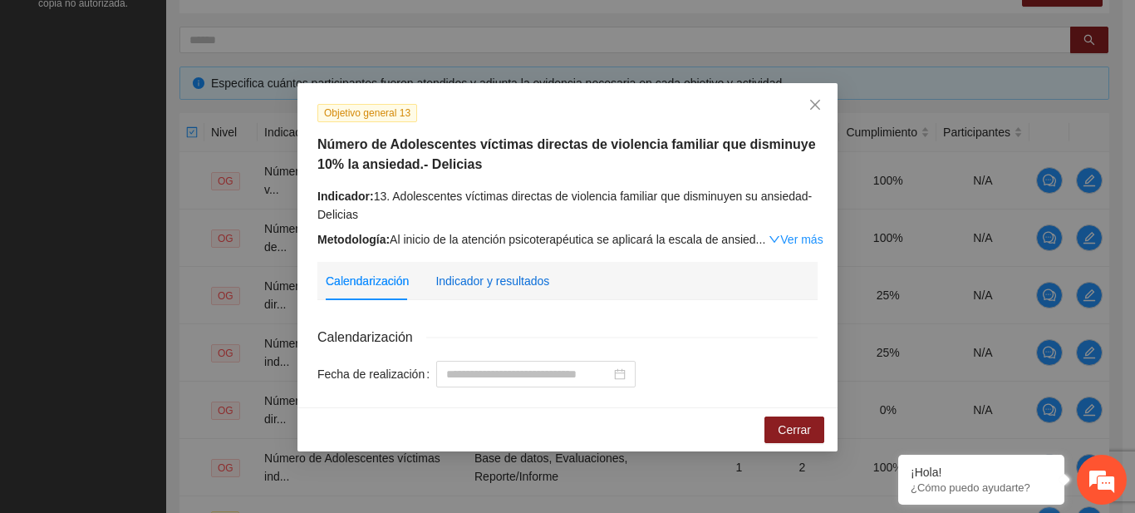
click at [471, 278] on div "Indicador y resultados" at bounding box center [493, 281] width 114 height 18
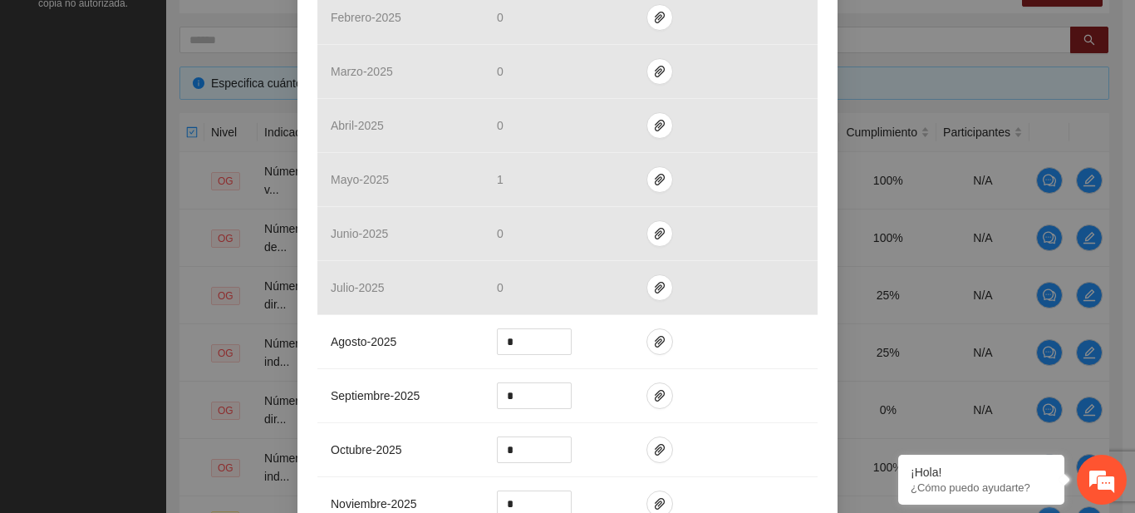
scroll to position [492, 0]
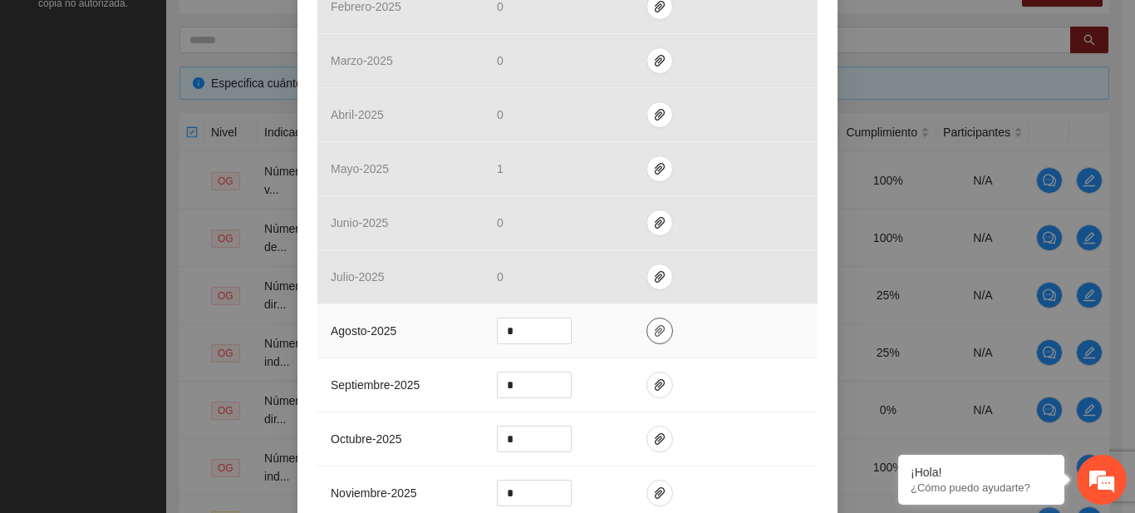
click at [653, 330] on icon "paper-clip" at bounding box center [659, 330] width 13 height 13
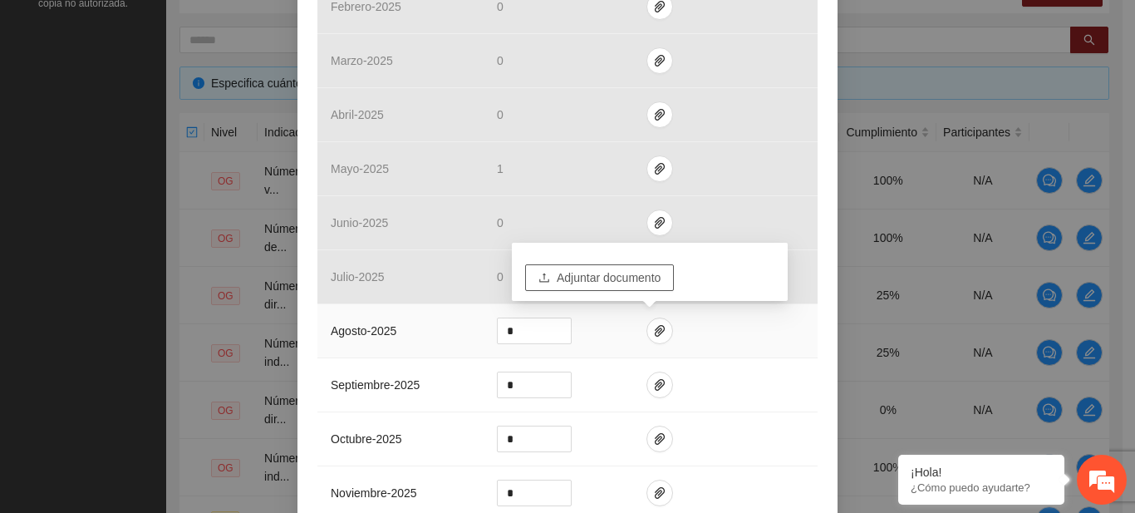
click at [588, 288] on button "Adjuntar documento" at bounding box center [599, 277] width 149 height 27
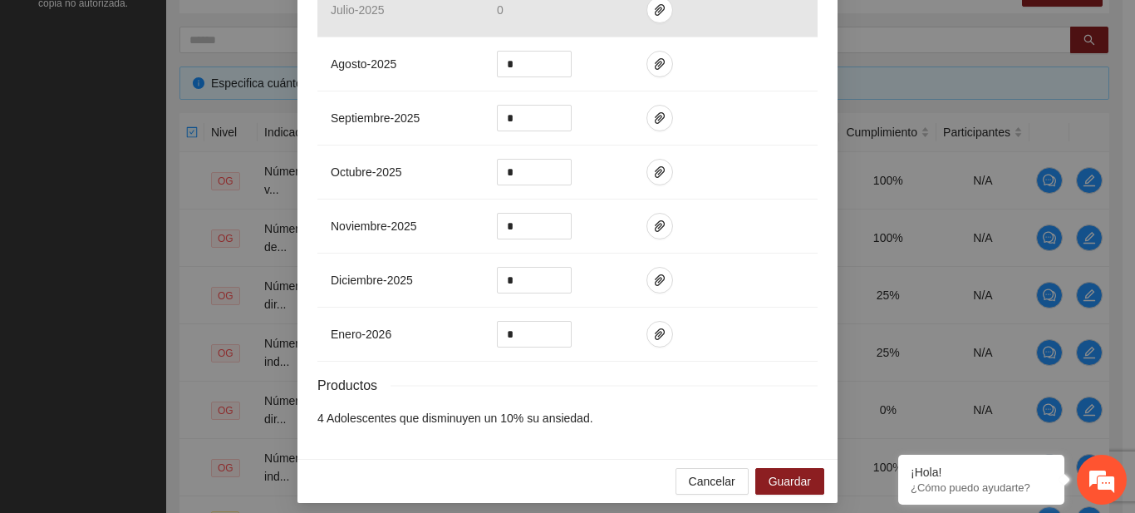
scroll to position [768, 0]
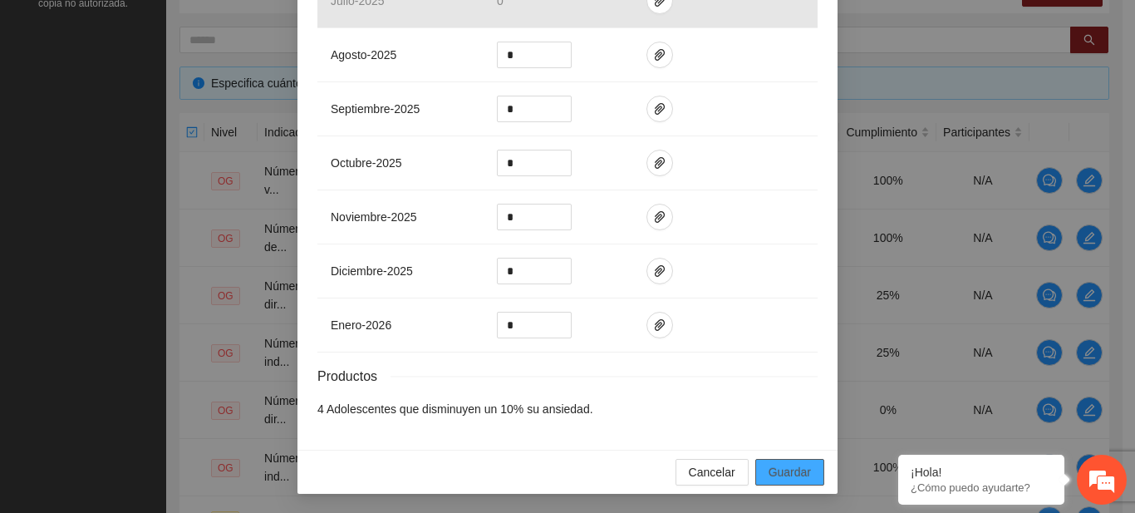
click at [805, 468] on button "Guardar" at bounding box center [790, 472] width 69 height 27
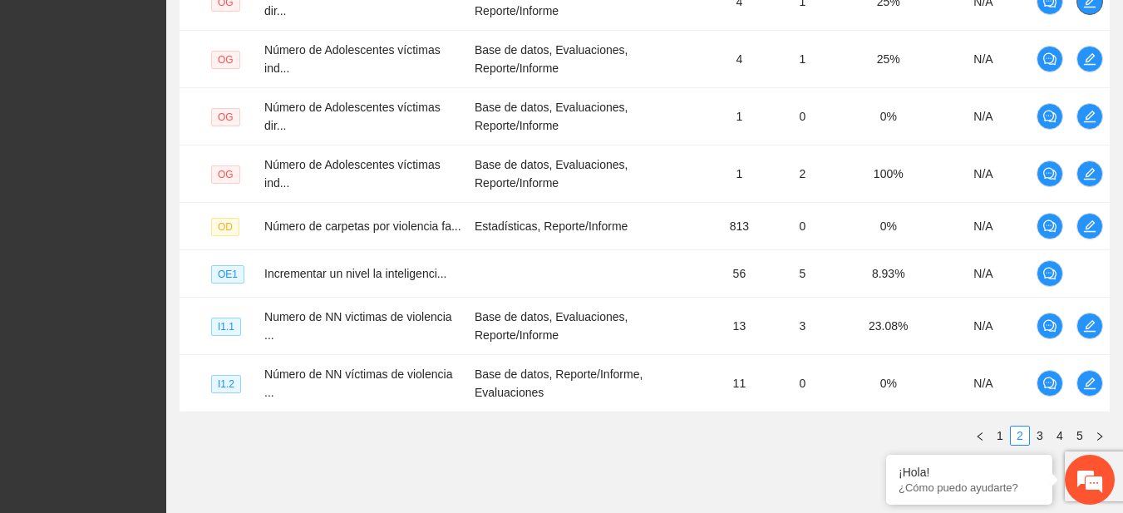
scroll to position [602, 0]
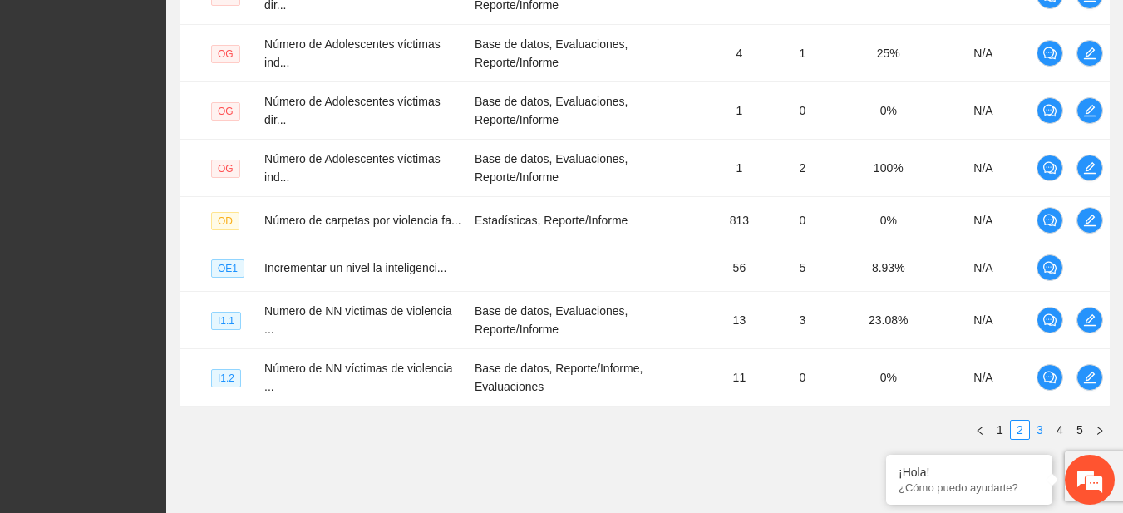
click at [1041, 422] on link "3" at bounding box center [1040, 430] width 18 height 18
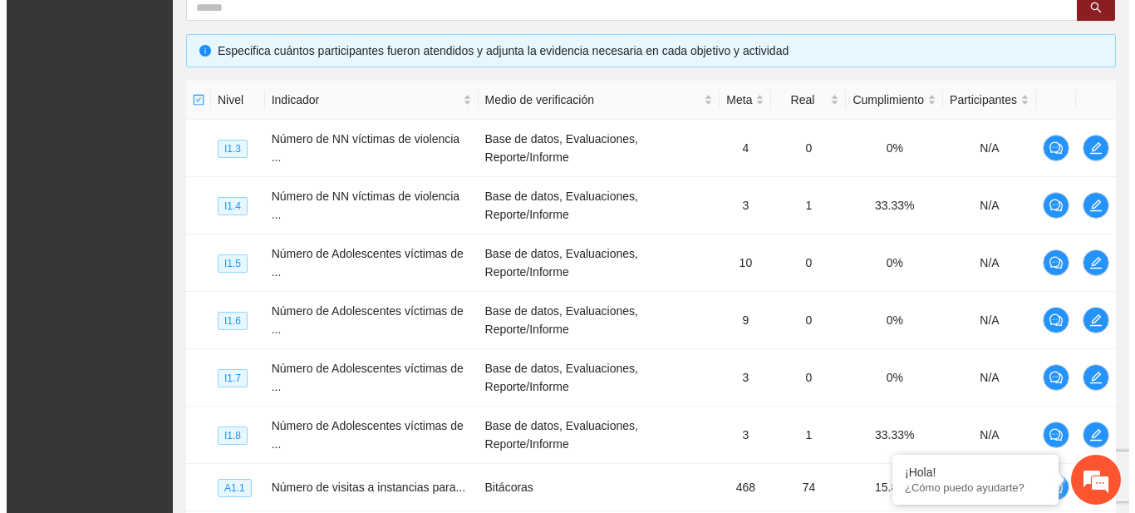
scroll to position [351, 0]
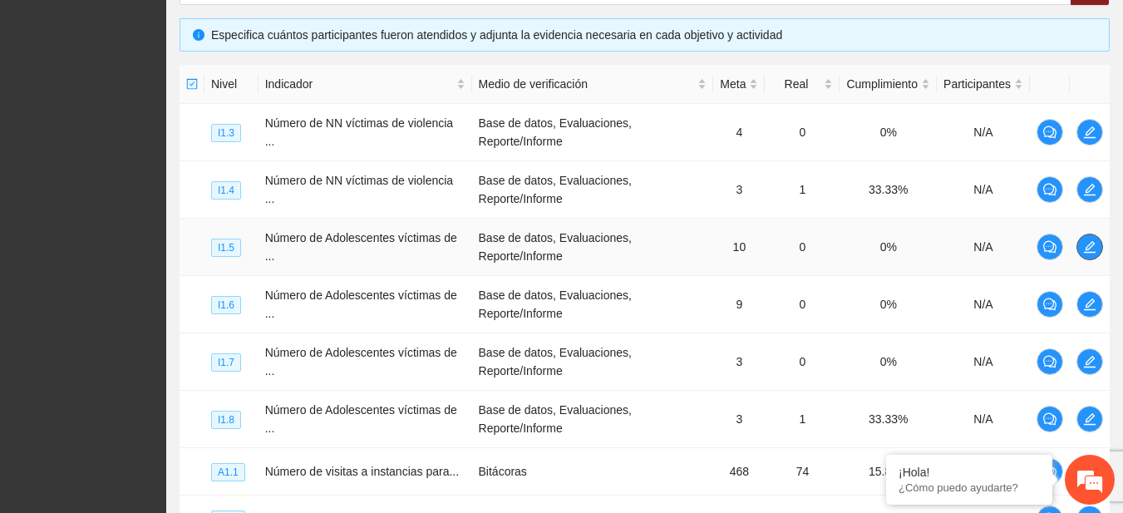
click at [1092, 253] on icon "edit" at bounding box center [1090, 247] width 12 height 12
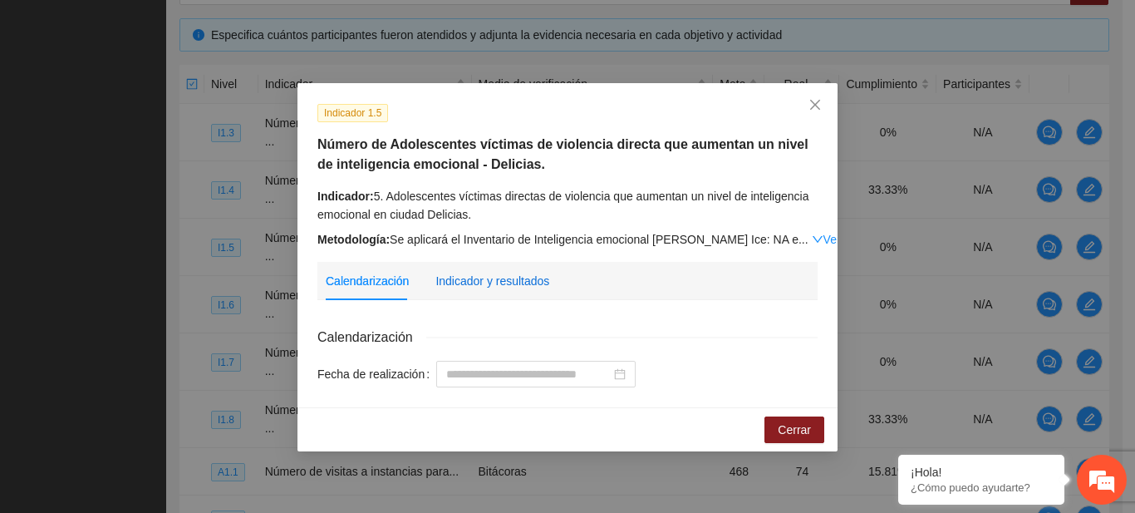
click at [445, 283] on div "Indicador y resultados" at bounding box center [493, 281] width 114 height 18
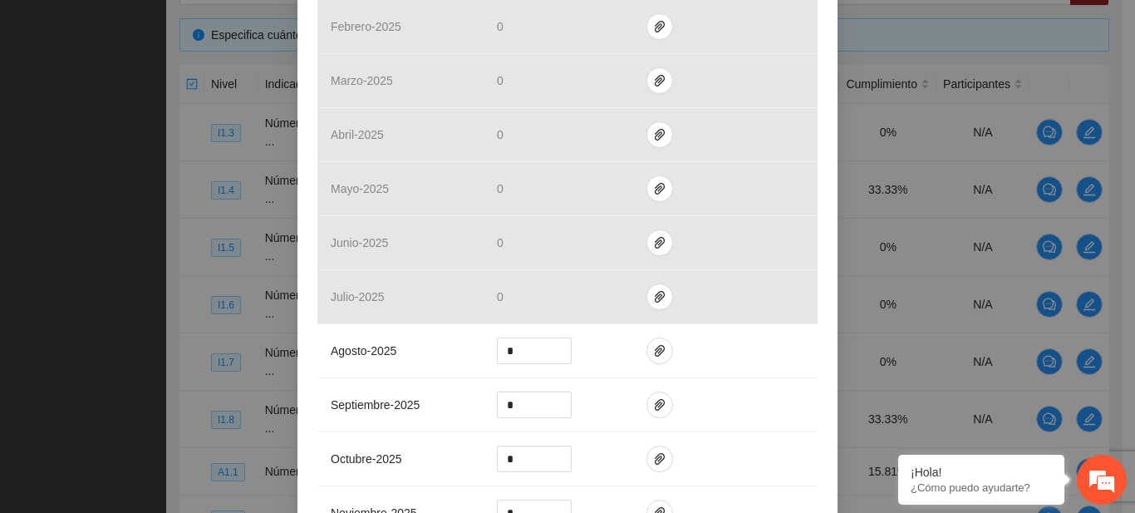
scroll to position [501, 0]
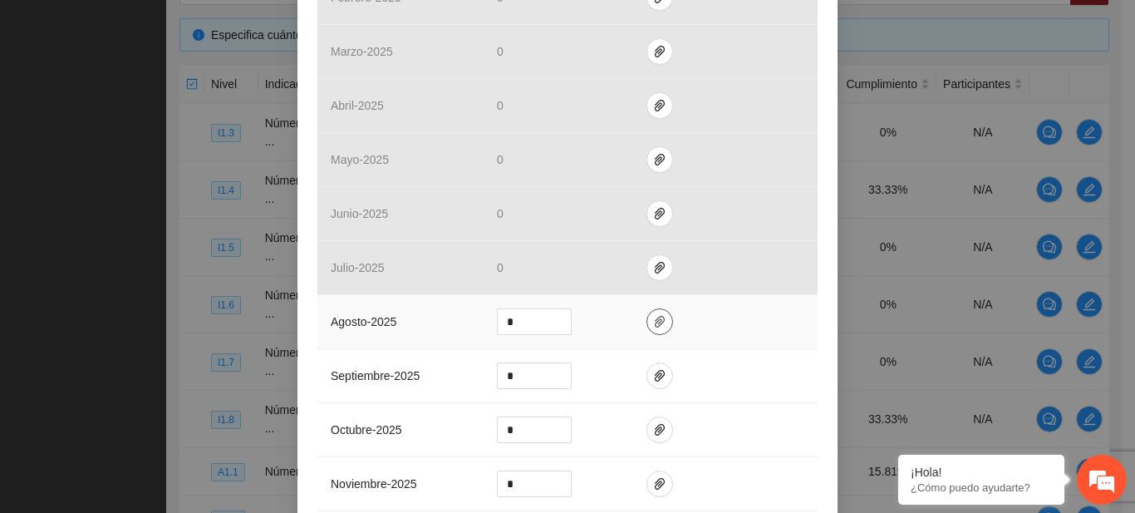
click at [650, 313] on button "button" at bounding box center [660, 321] width 27 height 27
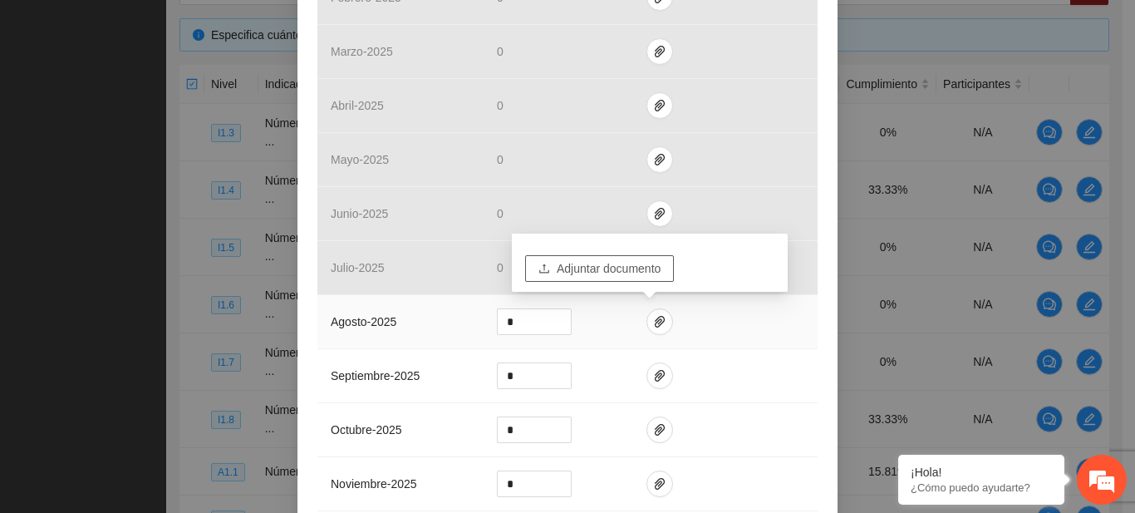
click at [605, 268] on span "Adjuntar documento" at bounding box center [609, 268] width 104 height 18
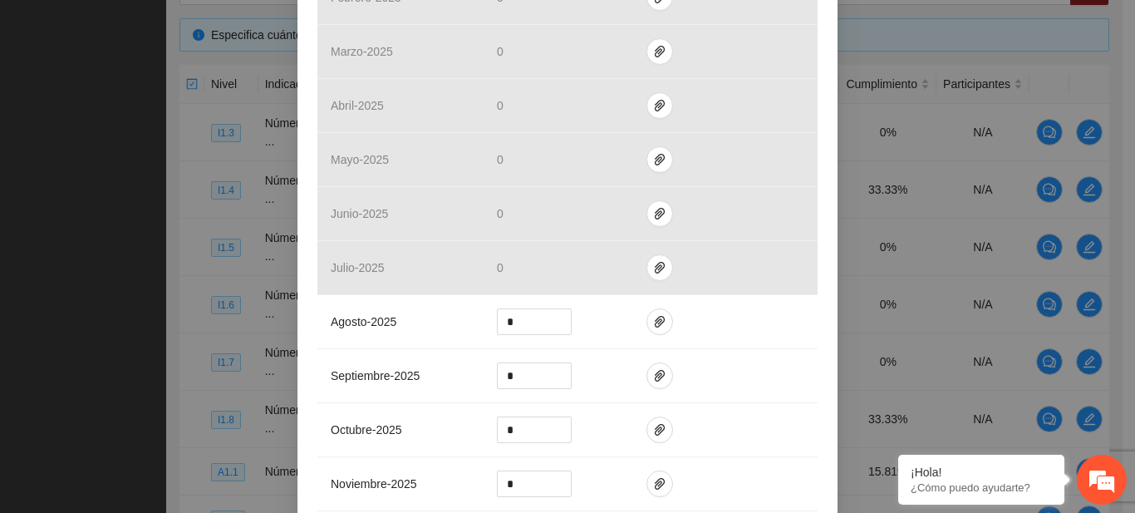
scroll to position [786, 0]
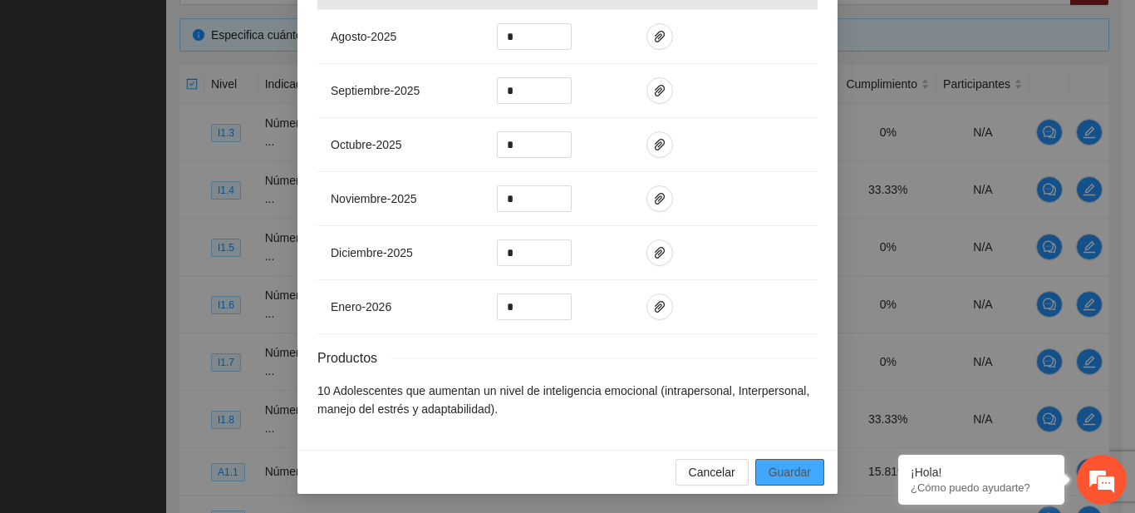
click at [791, 475] on span "Guardar" at bounding box center [790, 472] width 42 height 18
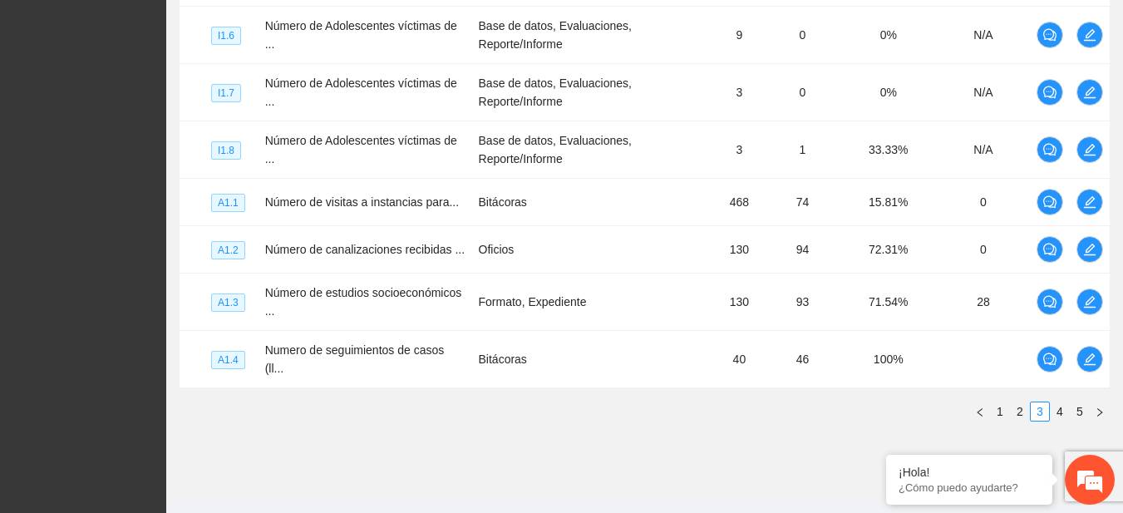
scroll to position [624, 0]
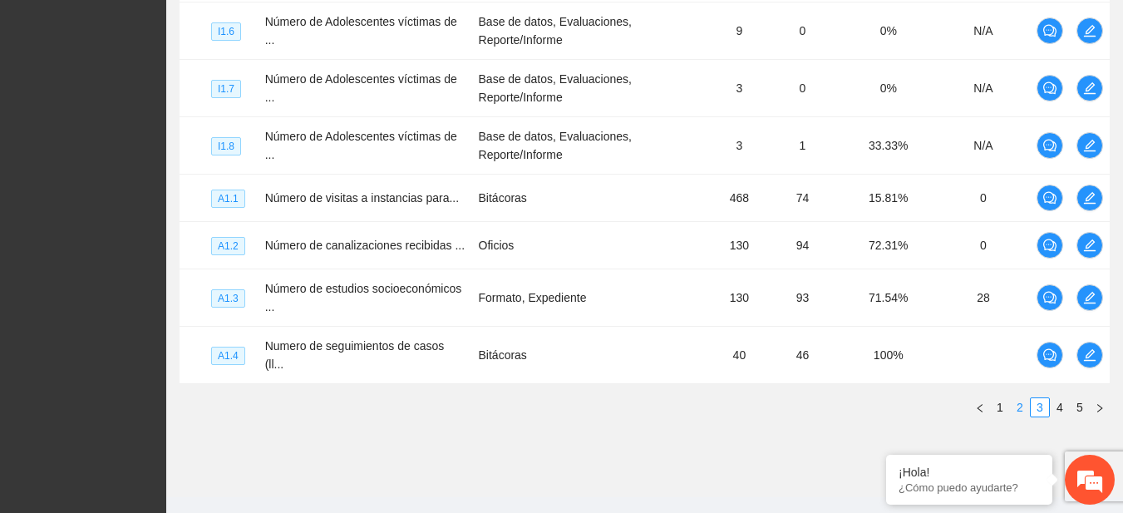
click at [1017, 398] on link "2" at bounding box center [1020, 407] width 18 height 18
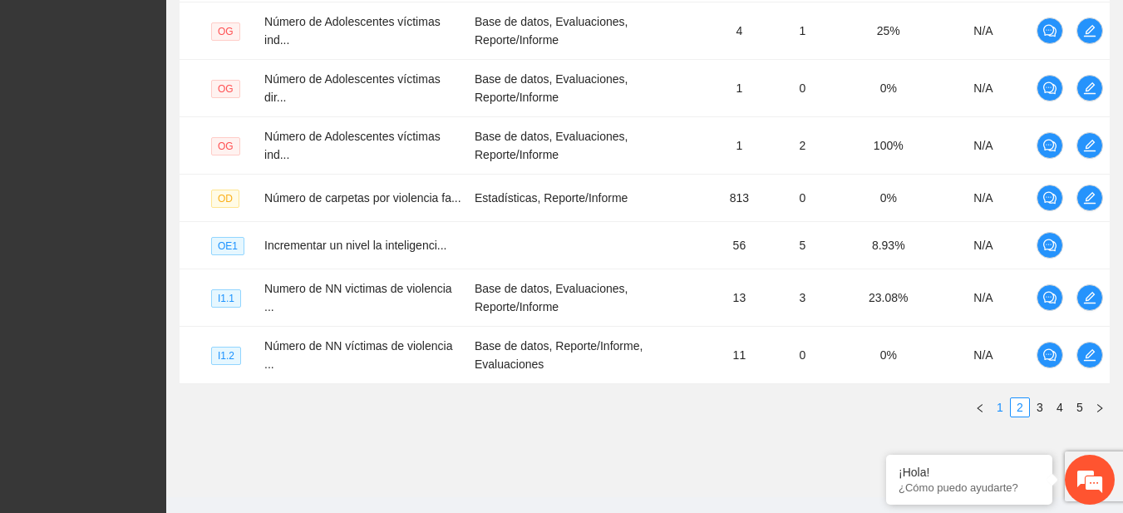
click at [1003, 401] on link "1" at bounding box center [1000, 407] width 18 height 18
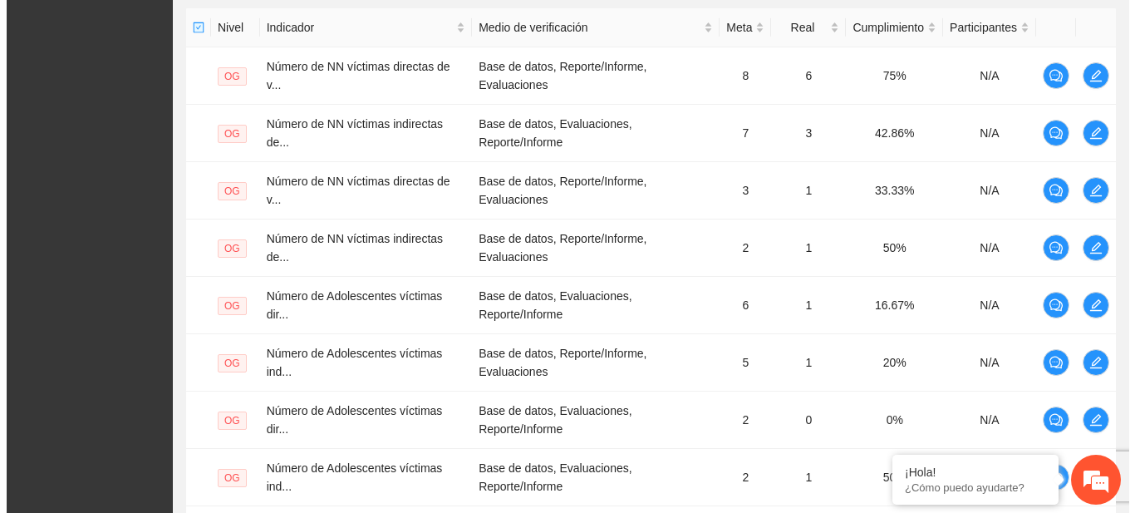
scroll to position [385, 0]
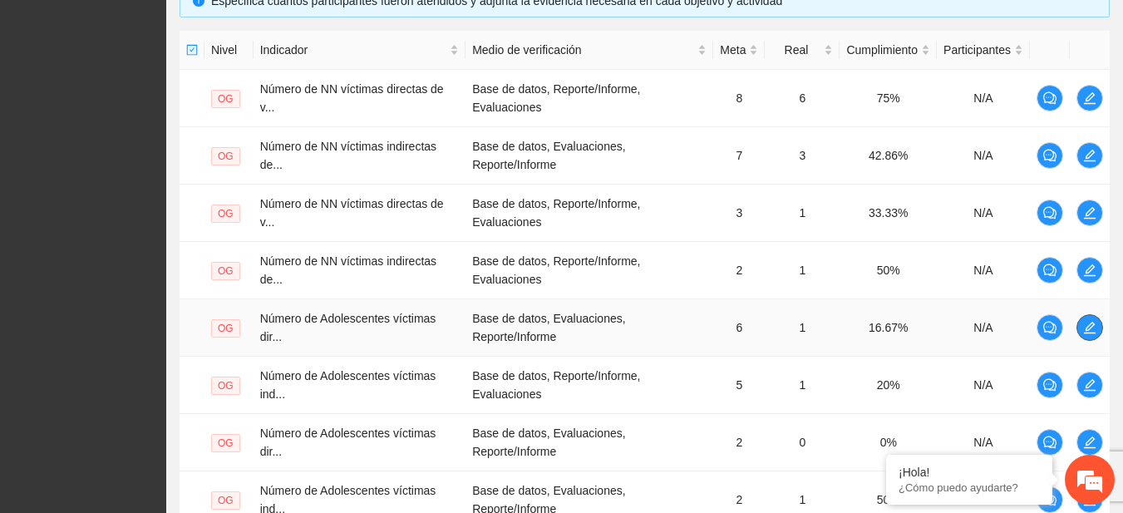
click at [1080, 336] on button "button" at bounding box center [1089, 327] width 27 height 27
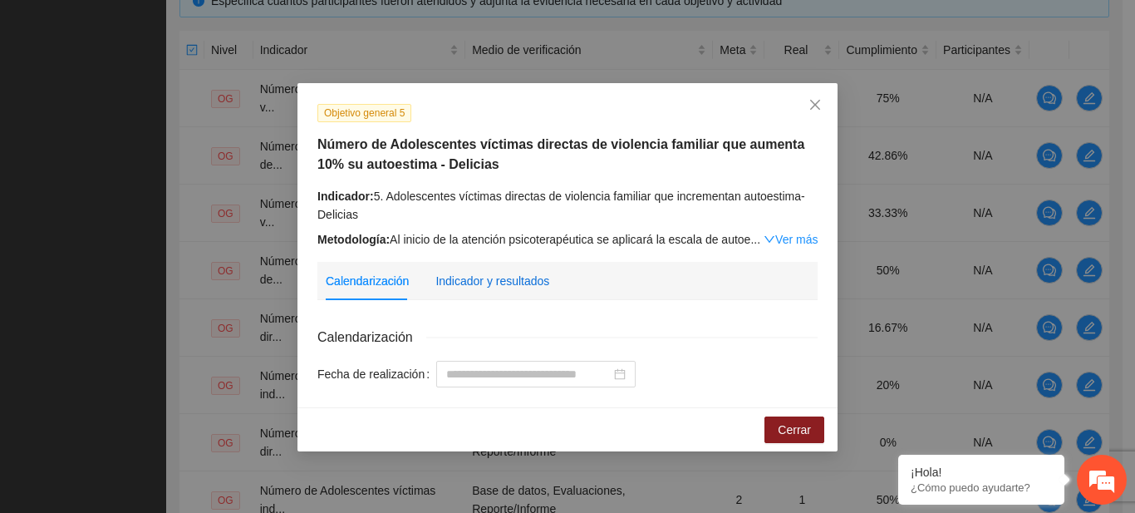
click at [522, 275] on div "Indicador y resultados" at bounding box center [493, 281] width 114 height 18
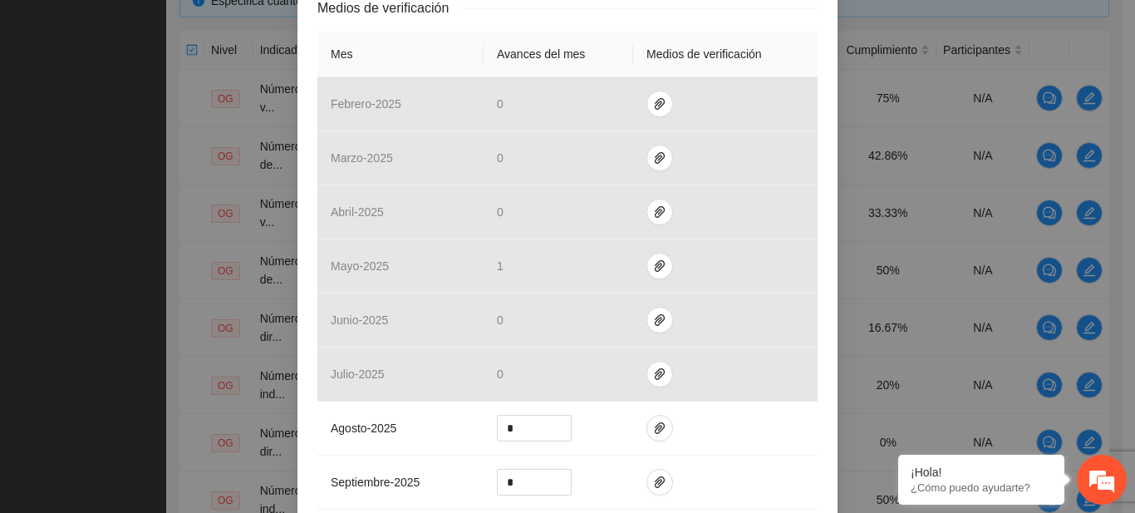
scroll to position [411, 0]
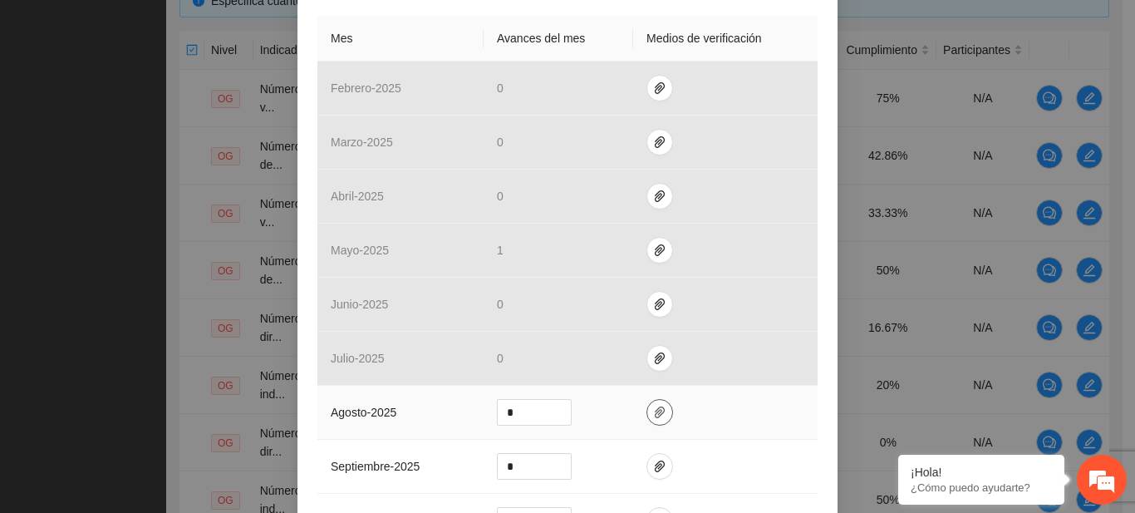
click at [649, 424] on button "button" at bounding box center [660, 412] width 27 height 27
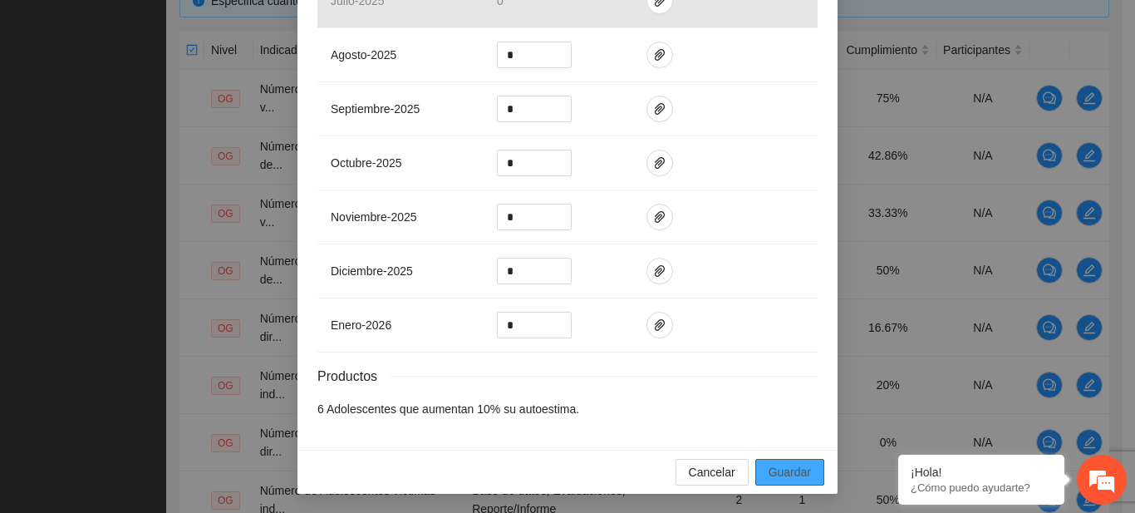
click at [802, 459] on button "Guardar" at bounding box center [790, 472] width 69 height 27
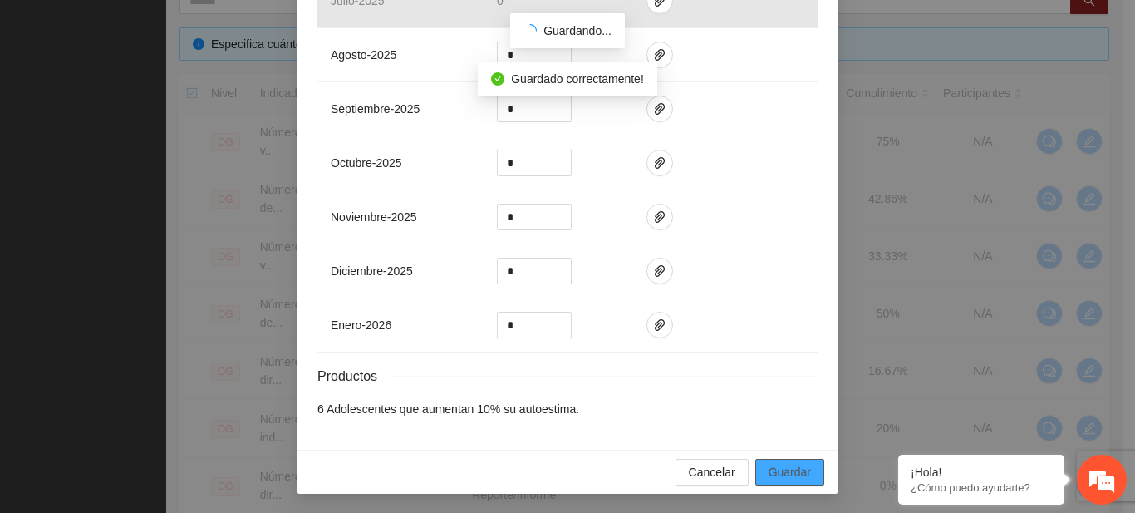
click at [802, 459] on button "Guardar" at bounding box center [790, 472] width 69 height 27
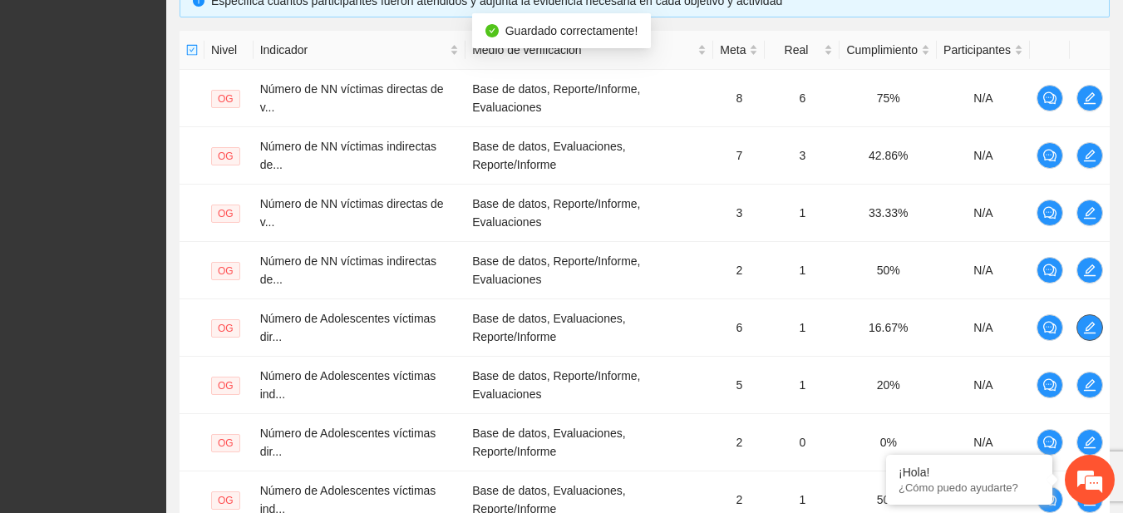
scroll to position [0, 0]
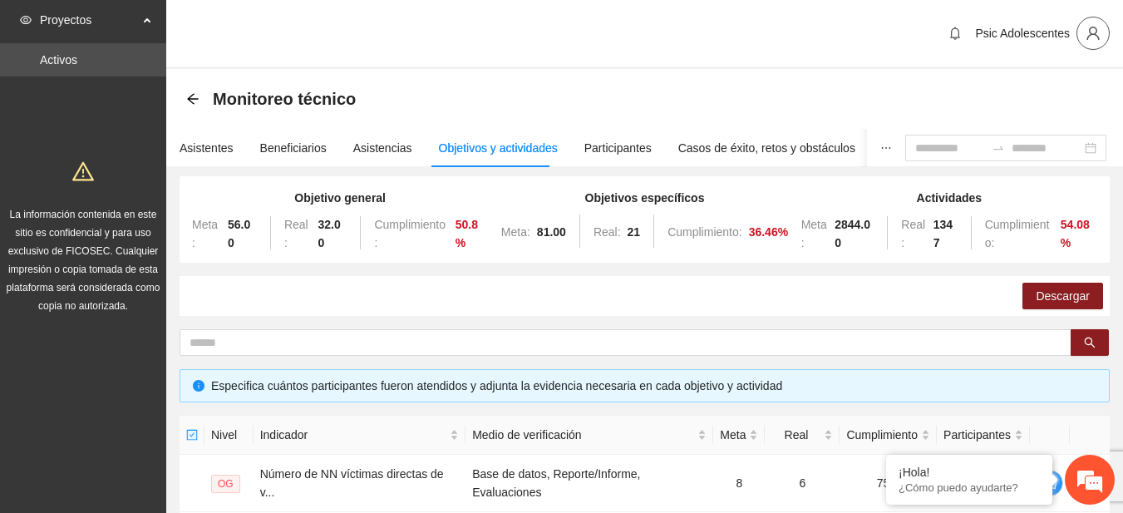
click at [1092, 36] on icon "user" at bounding box center [1092, 33] width 15 height 15
click at [1019, 94] on span "Cerrar sesión" at bounding box center [1049, 96] width 105 height 18
